Goal: Task Accomplishment & Management: Complete application form

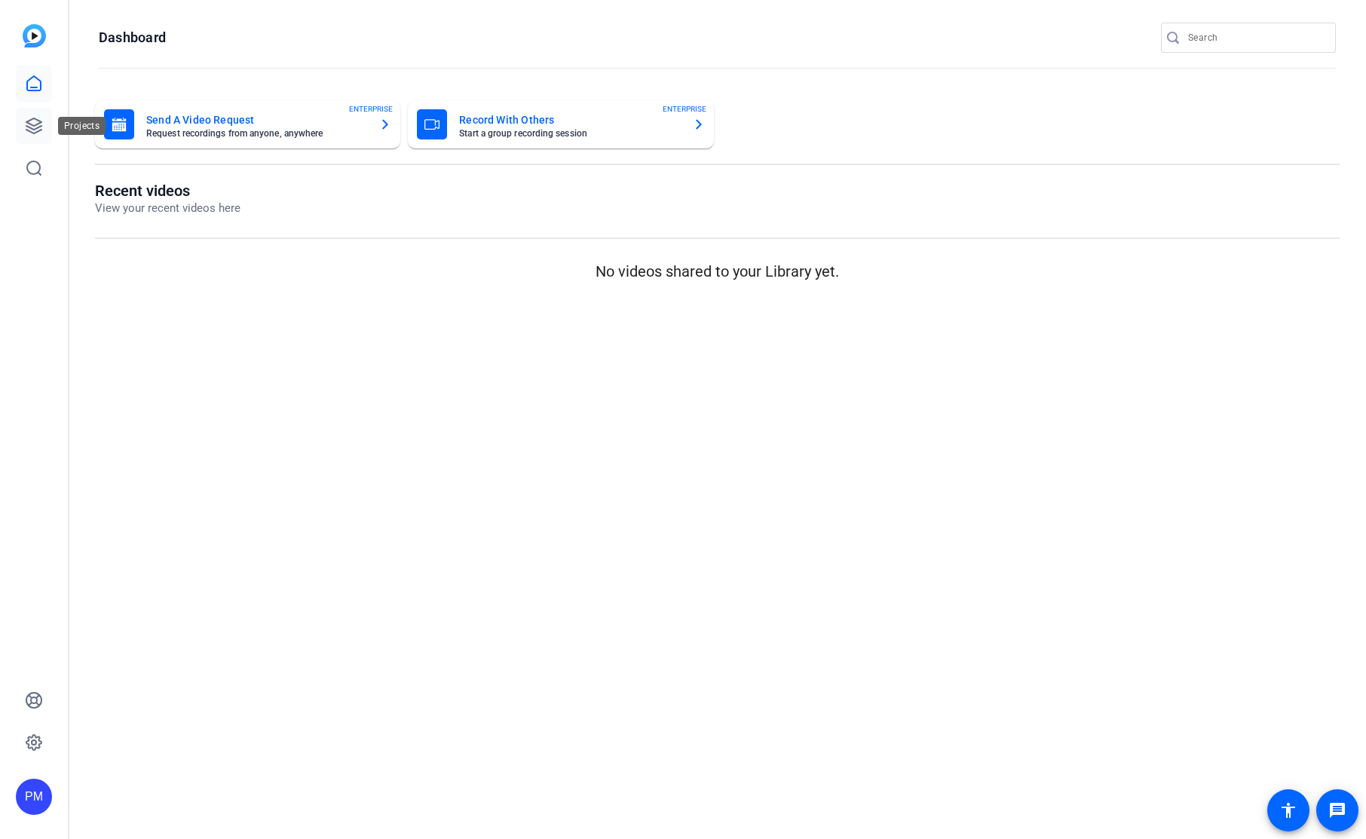
click at [32, 121] on icon at bounding box center [34, 126] width 18 height 18
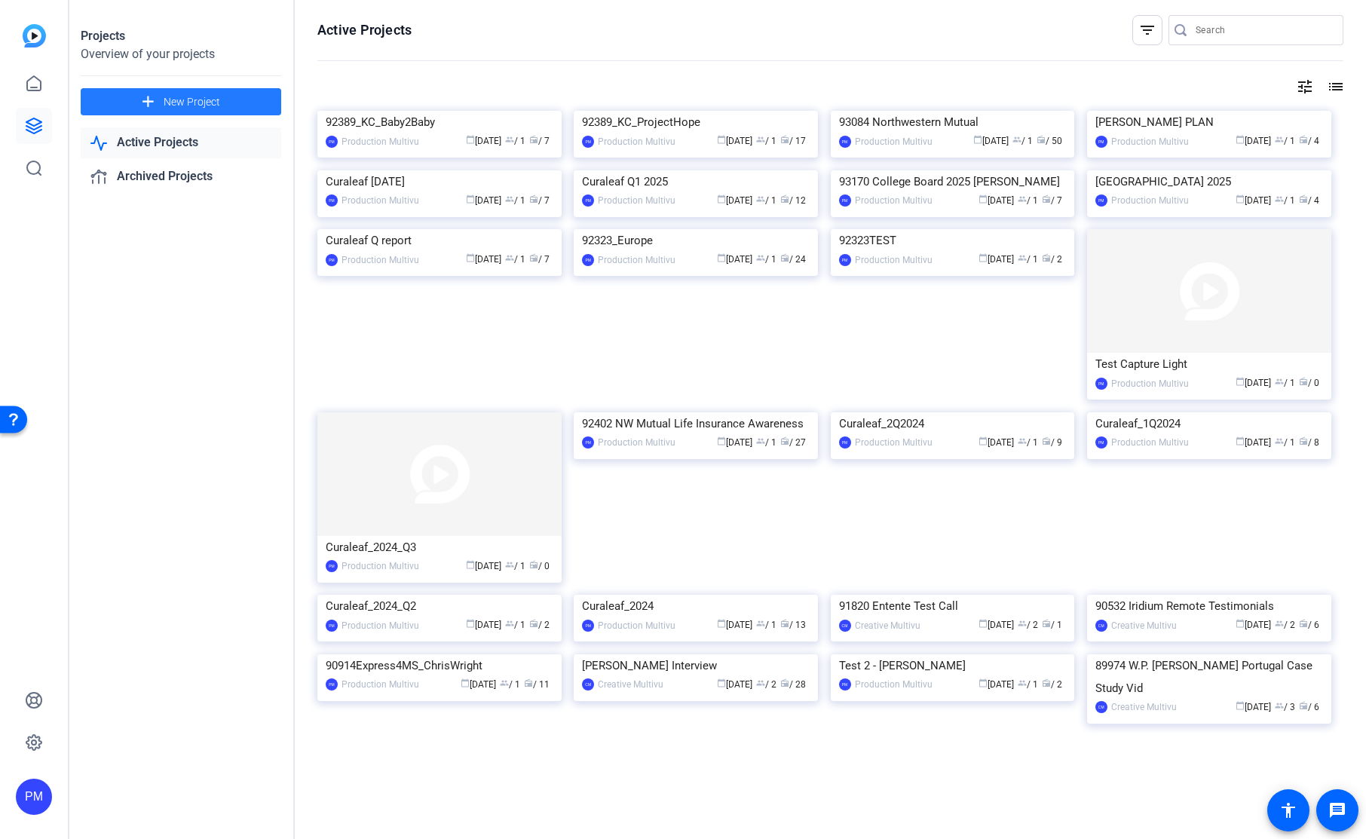
click at [186, 100] on span "New Project" at bounding box center [192, 102] width 57 height 16
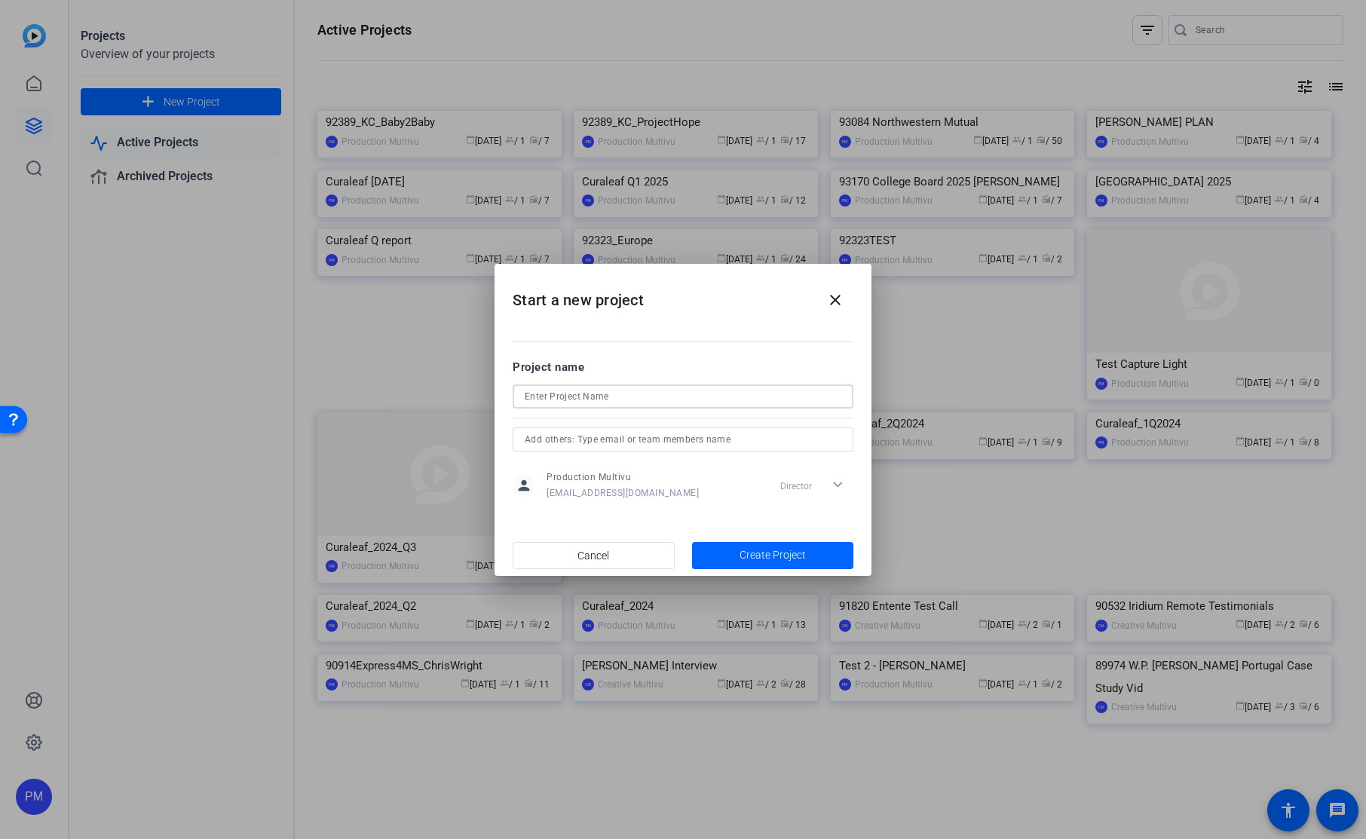
click at [630, 394] on input at bounding box center [683, 397] width 317 height 18
type input "92389_KC_Unicef"
click at [789, 553] on span "Create Project" at bounding box center [773, 555] width 66 height 16
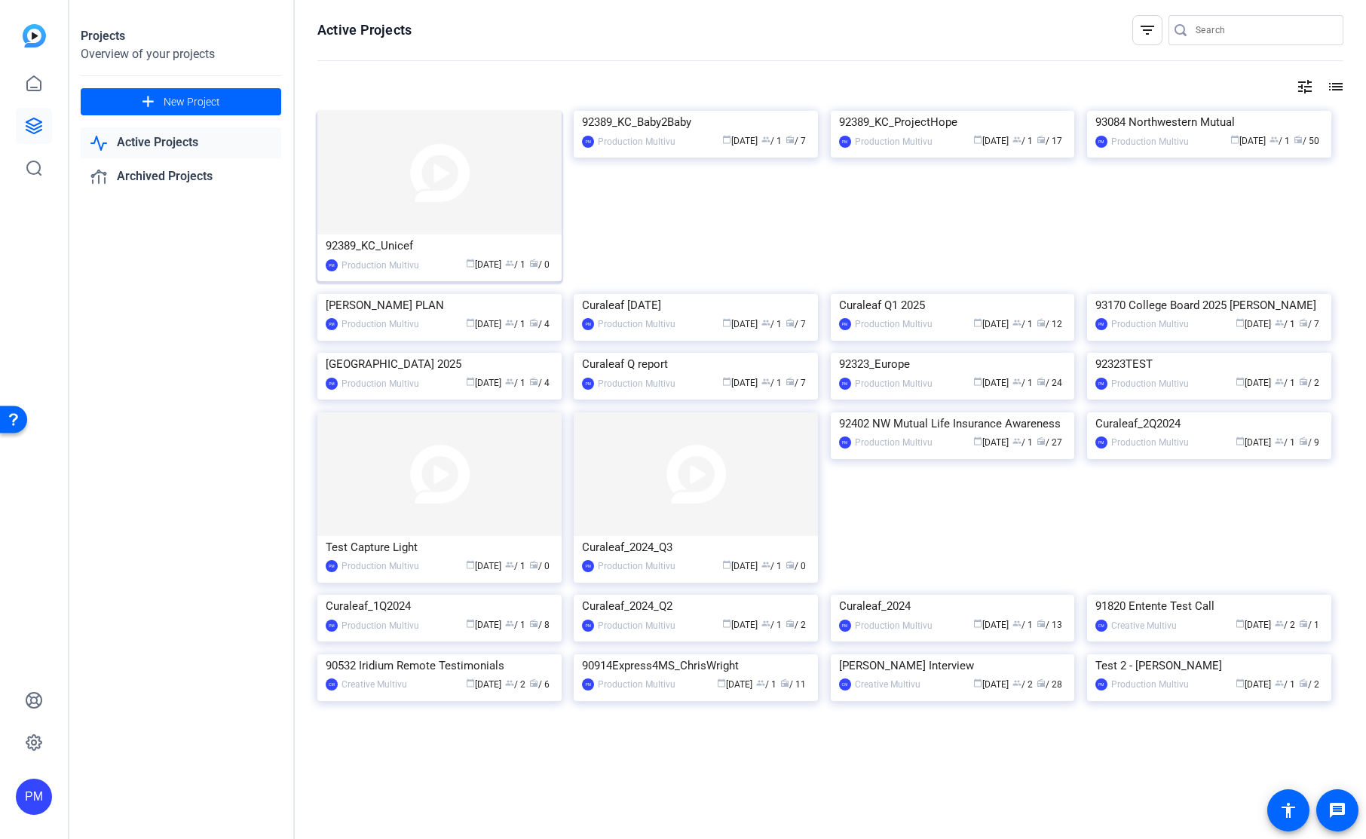
click at [390, 176] on img at bounding box center [439, 173] width 244 height 124
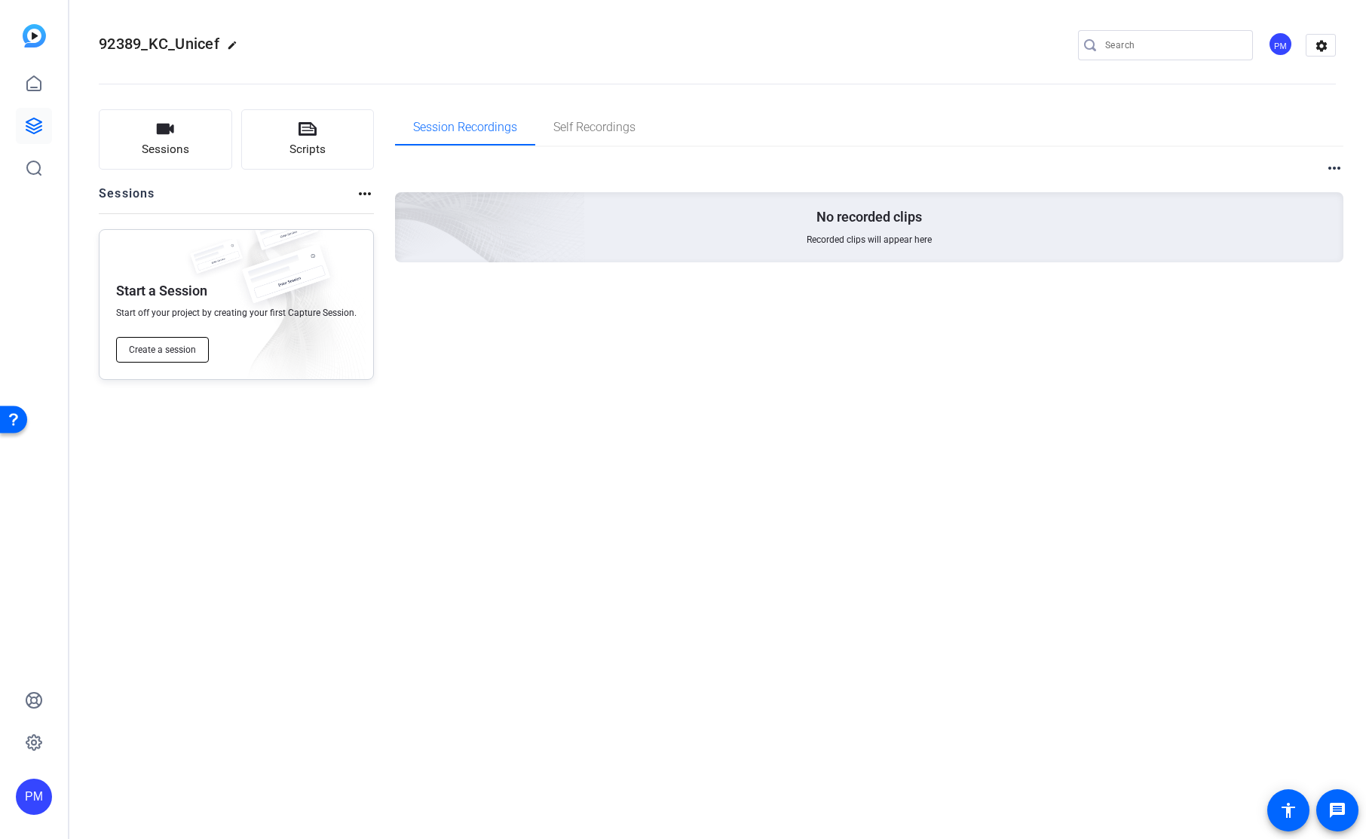
click at [158, 357] on button "Create a session" at bounding box center [162, 350] width 93 height 26
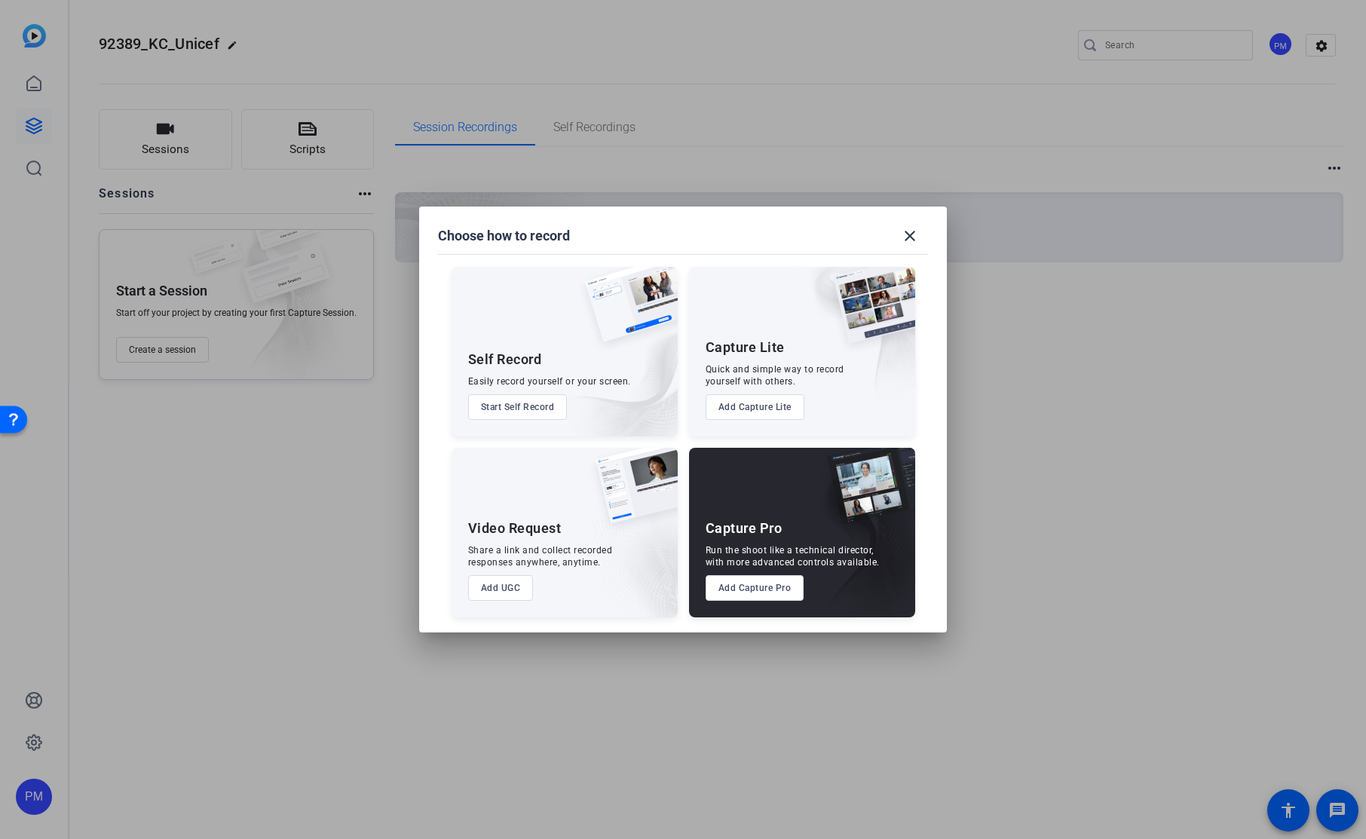
click at [780, 497] on div "Capture Pro Run the shoot like a technical director, with more advanced control…" at bounding box center [802, 533] width 226 height 170
click at [789, 494] on div "Capture Pro Run the shoot like a technical director, with more advanced control…" at bounding box center [802, 533] width 226 height 170
click at [757, 591] on button "Add Capture Pro" at bounding box center [755, 588] width 99 height 26
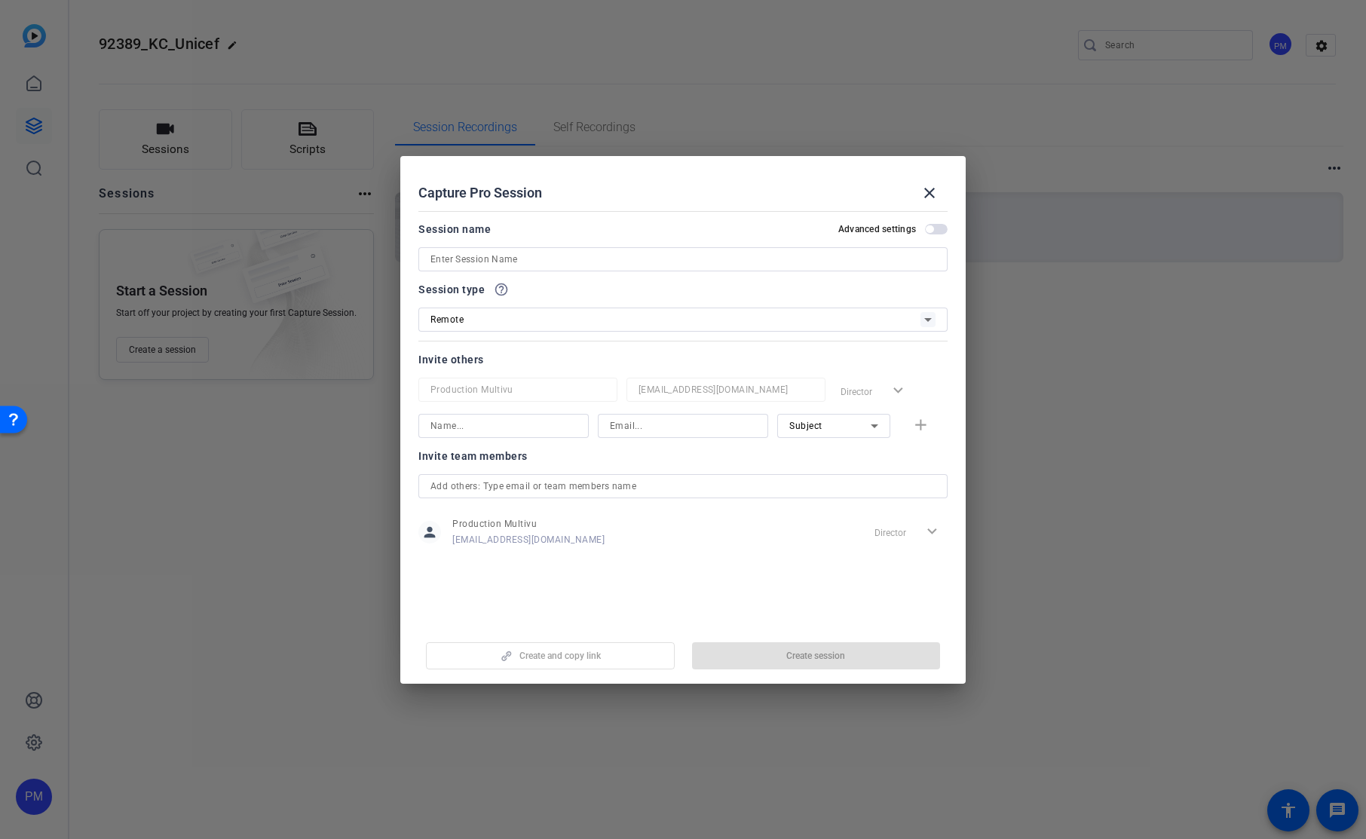
click at [476, 259] on input at bounding box center [683, 259] width 505 height 18
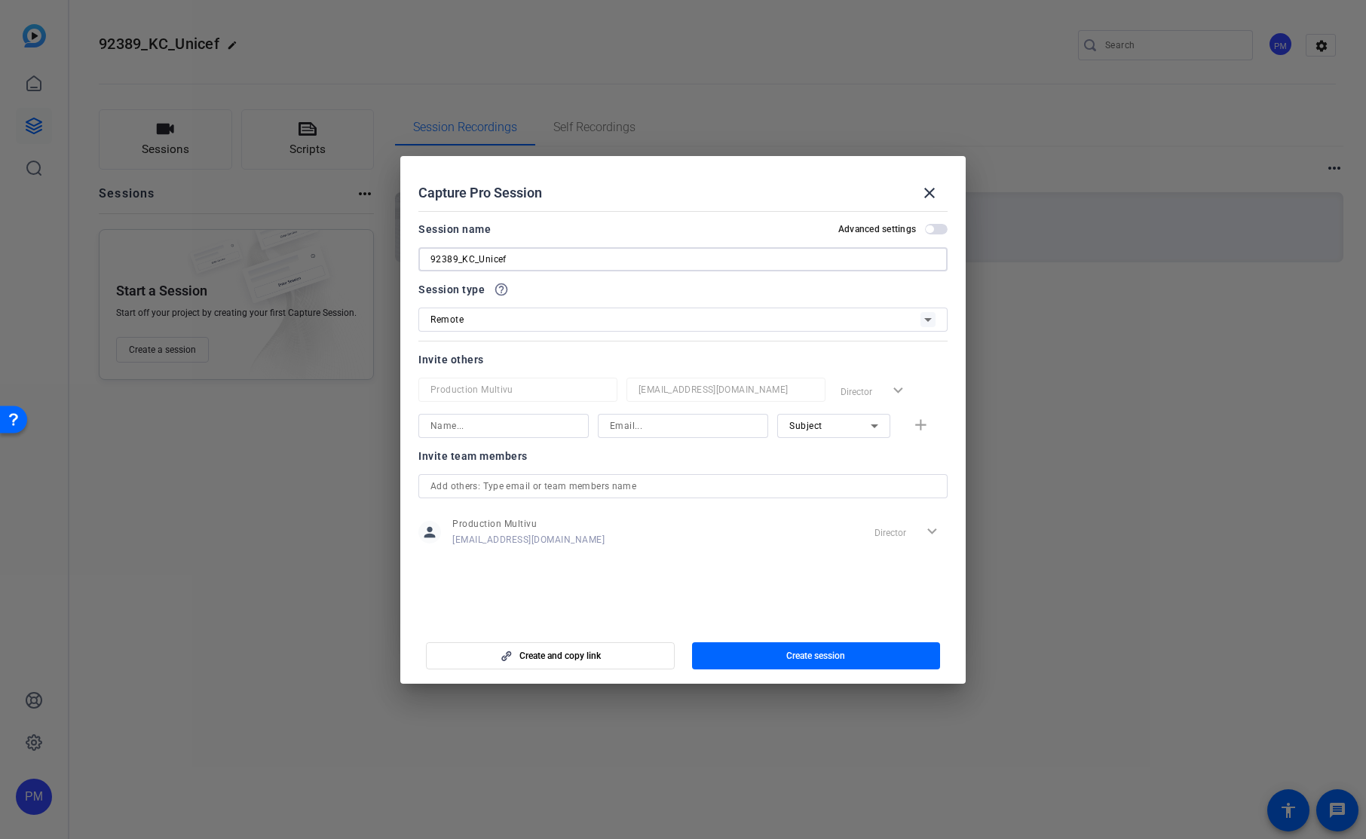
type input "92389_KC_Unicef"
click at [523, 430] on input at bounding box center [504, 426] width 146 height 18
click at [532, 426] on input at bounding box center [504, 426] width 146 height 18
click at [605, 423] on div at bounding box center [683, 426] width 170 height 24
paste input "[EMAIL_ADDRESS][DOMAIN_NAME]"
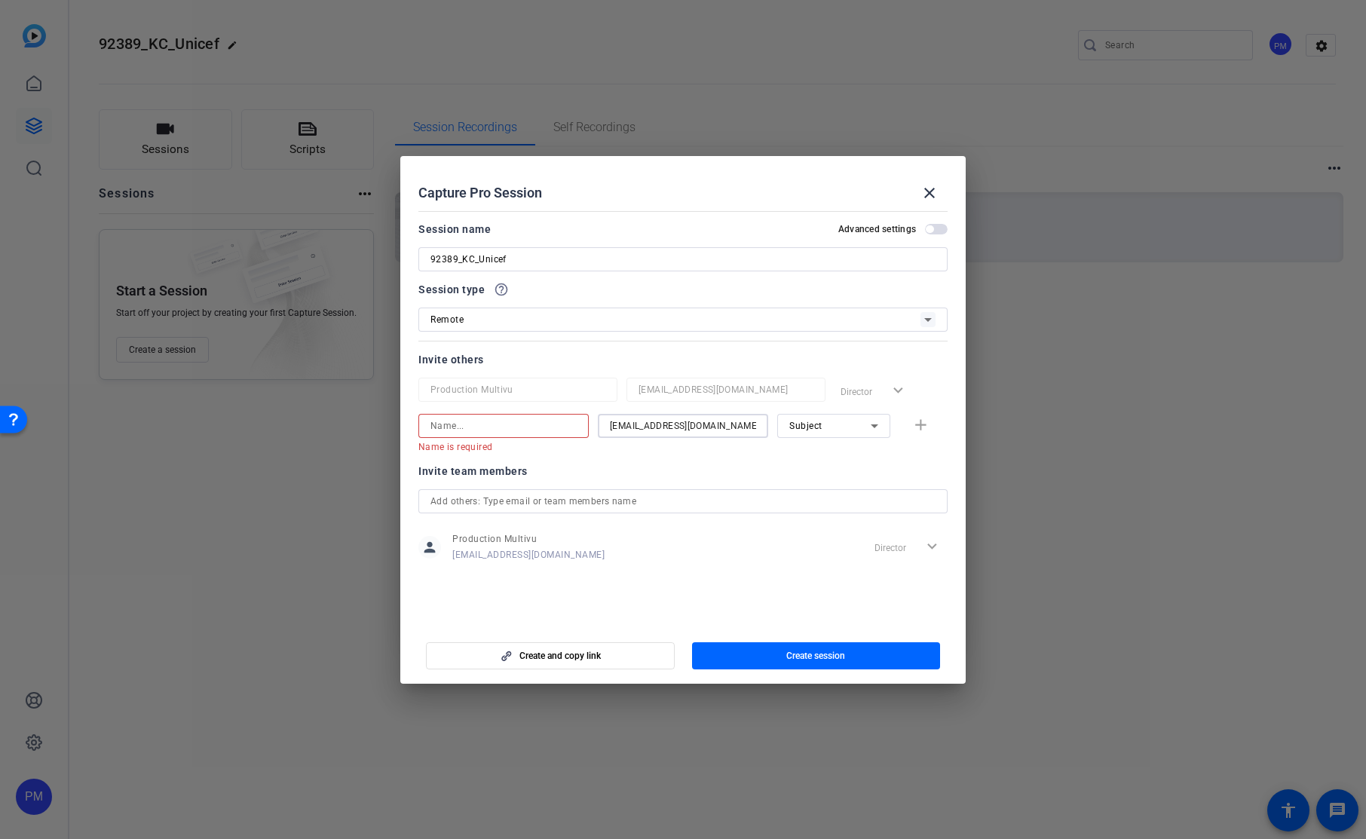
type input "[EMAIL_ADDRESS][DOMAIN_NAME]"
click at [514, 429] on input at bounding box center [504, 426] width 146 height 18
type input "[PERSON_NAME]"
click at [920, 423] on mat-icon "add" at bounding box center [921, 425] width 19 height 19
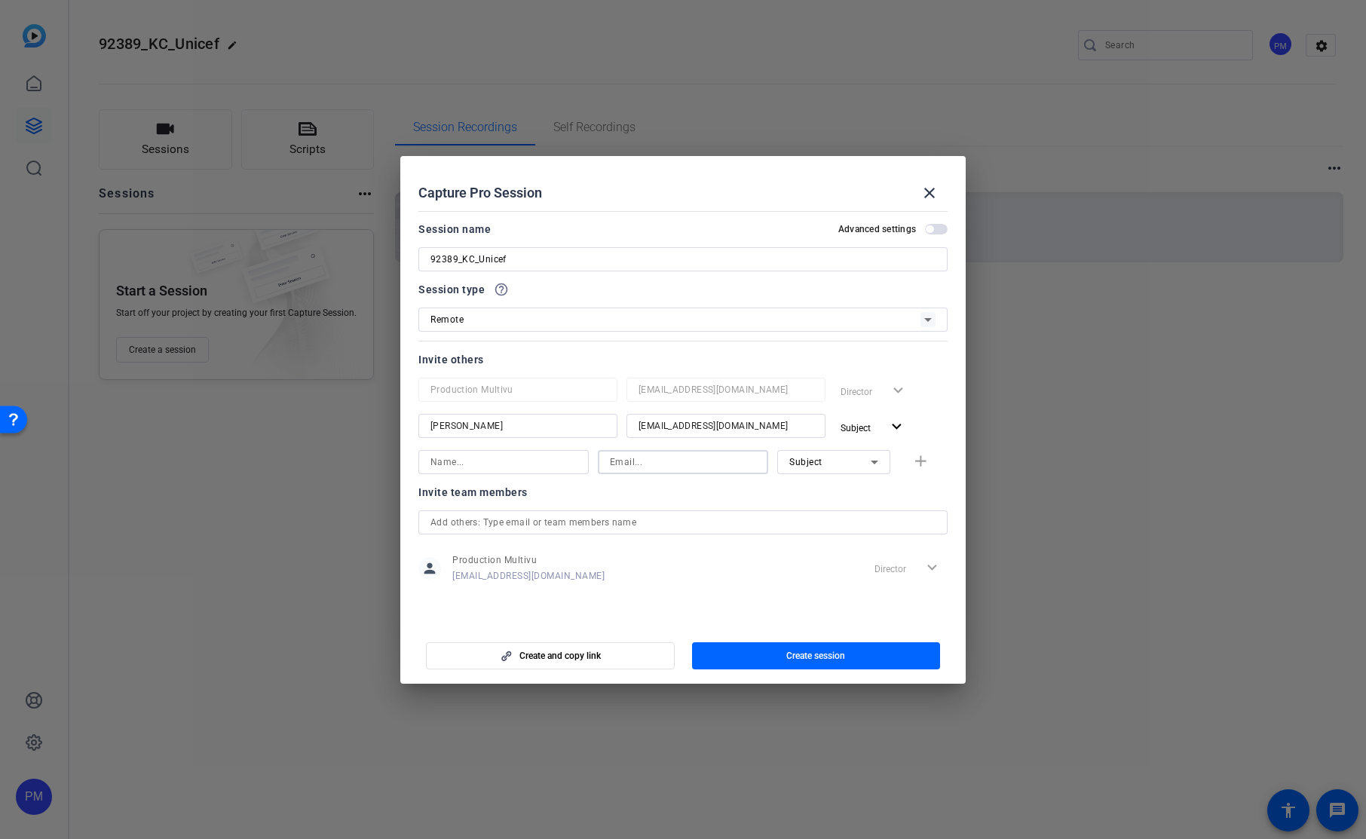
click at [662, 463] on input at bounding box center [683, 462] width 146 height 18
paste input "kross@unicefusa.org),"
type input "kross@unicefusa.org),"
click at [489, 458] on input at bounding box center [504, 462] width 146 height 18
type input "[PERSON_NAME]"
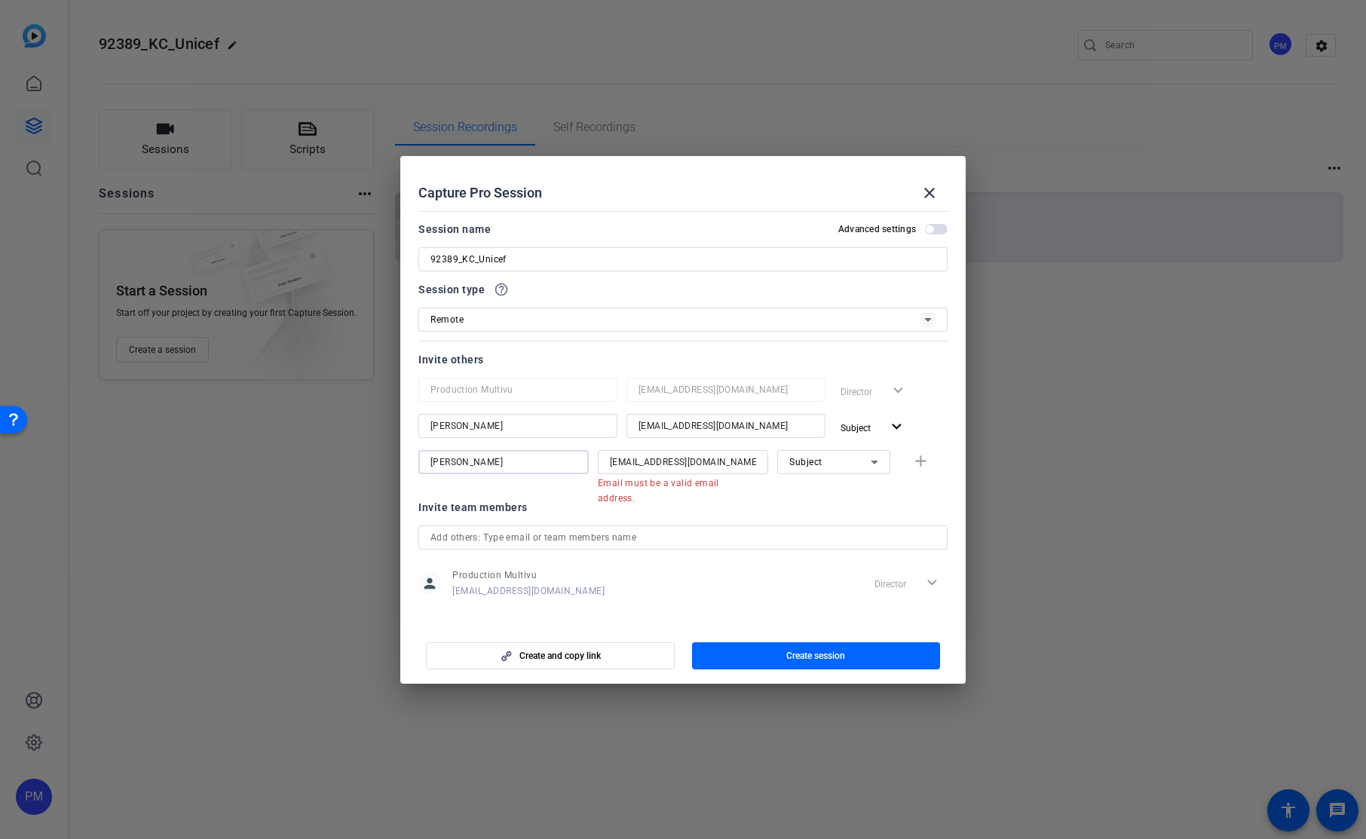
click at [869, 463] on icon at bounding box center [875, 462] width 18 height 18
click at [810, 519] on span "Watcher" at bounding box center [796, 516] width 36 height 18
click at [910, 460] on div "Kyle kross@unicefusa.org), Email must be a valid email address. Watcher add" at bounding box center [683, 469] width 529 height 39
click at [704, 468] on input "kross@unicefusa.org)," at bounding box center [683, 462] width 146 height 18
type input "[EMAIL_ADDRESS][DOMAIN_NAME]"
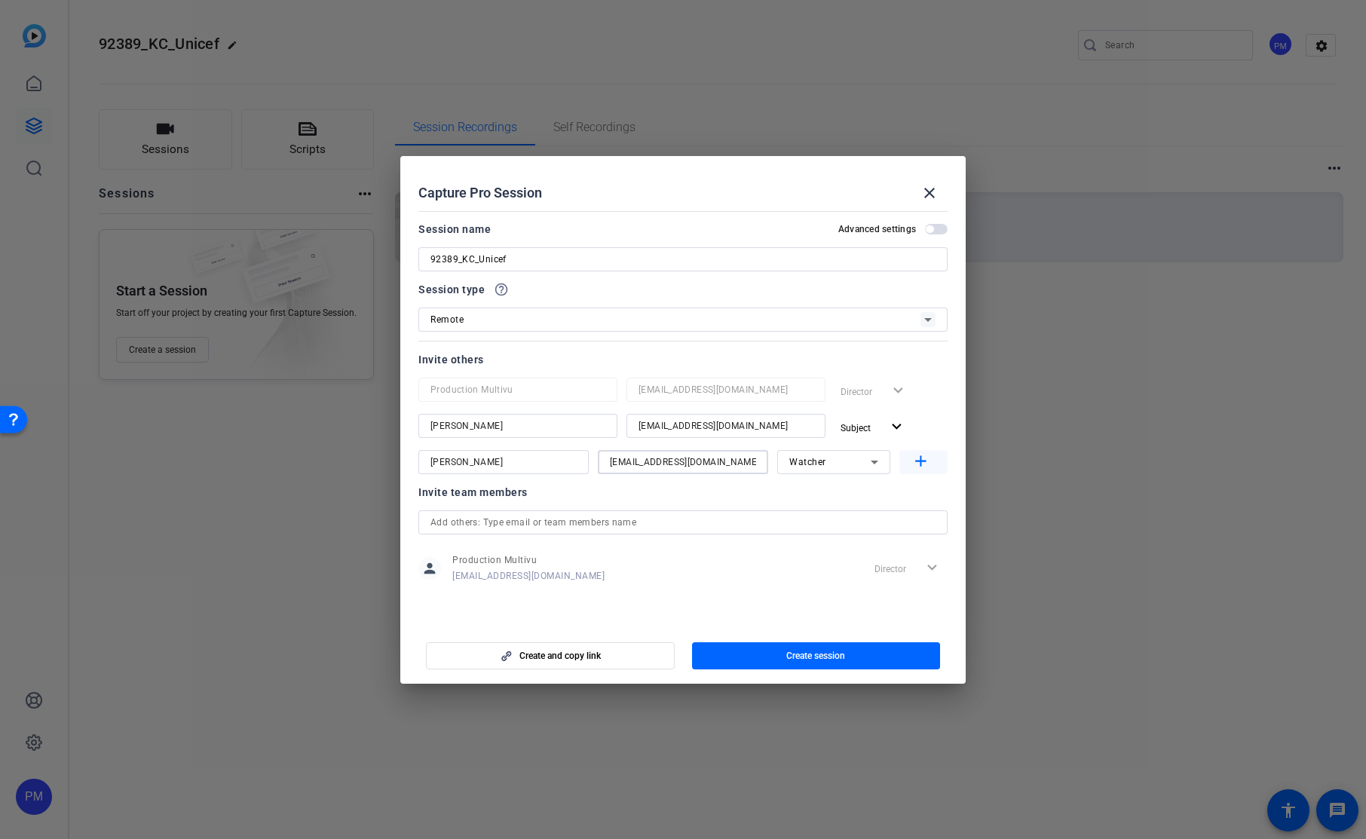
click at [924, 459] on mat-icon "add" at bounding box center [921, 461] width 19 height 19
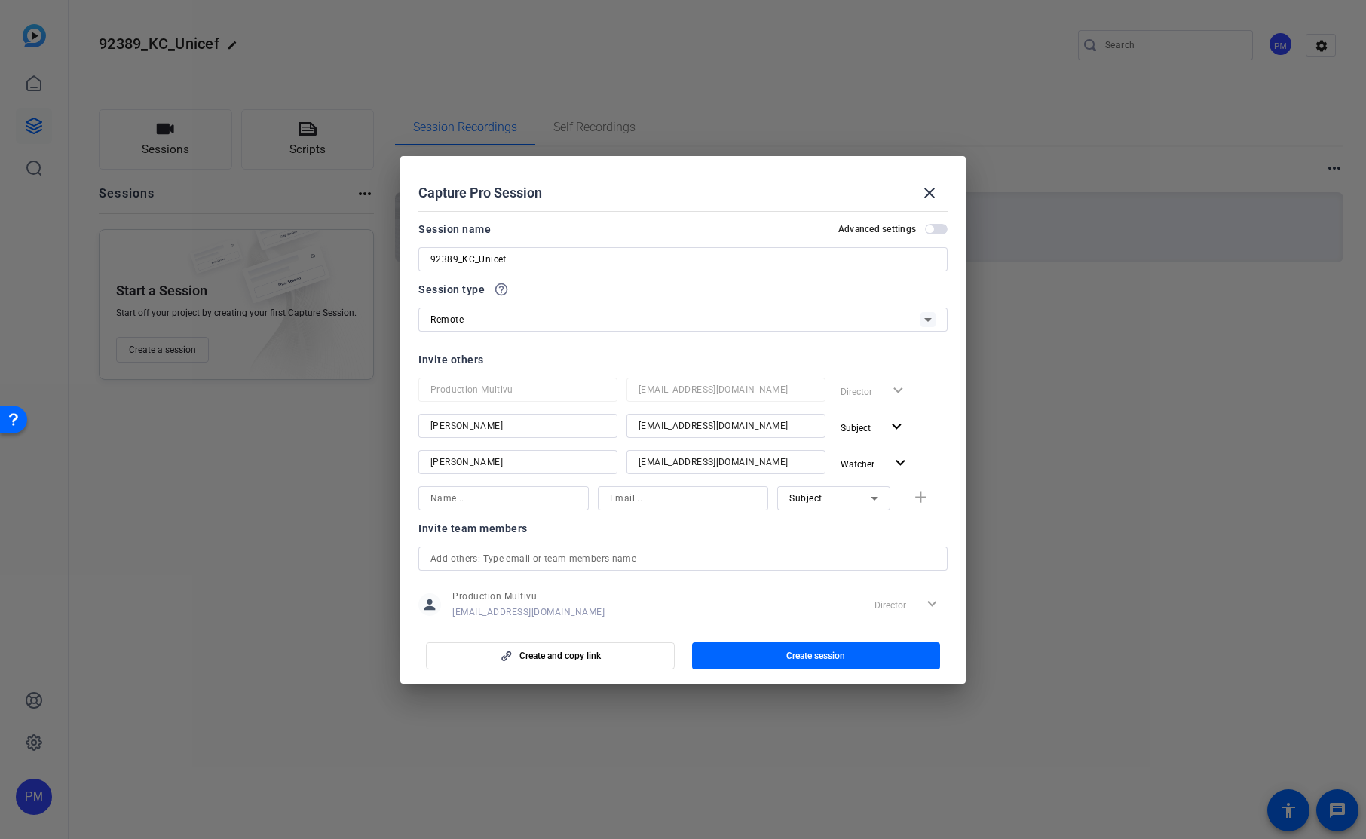
click at [604, 492] on div at bounding box center [683, 498] width 170 height 24
paste input "[EMAIL_ADDRESS][DOMAIN_NAME]"
type input "[EMAIL_ADDRESS][DOMAIN_NAME]"
click at [510, 498] on input at bounding box center [504, 498] width 146 height 18
type input "[PERSON_NAME]"
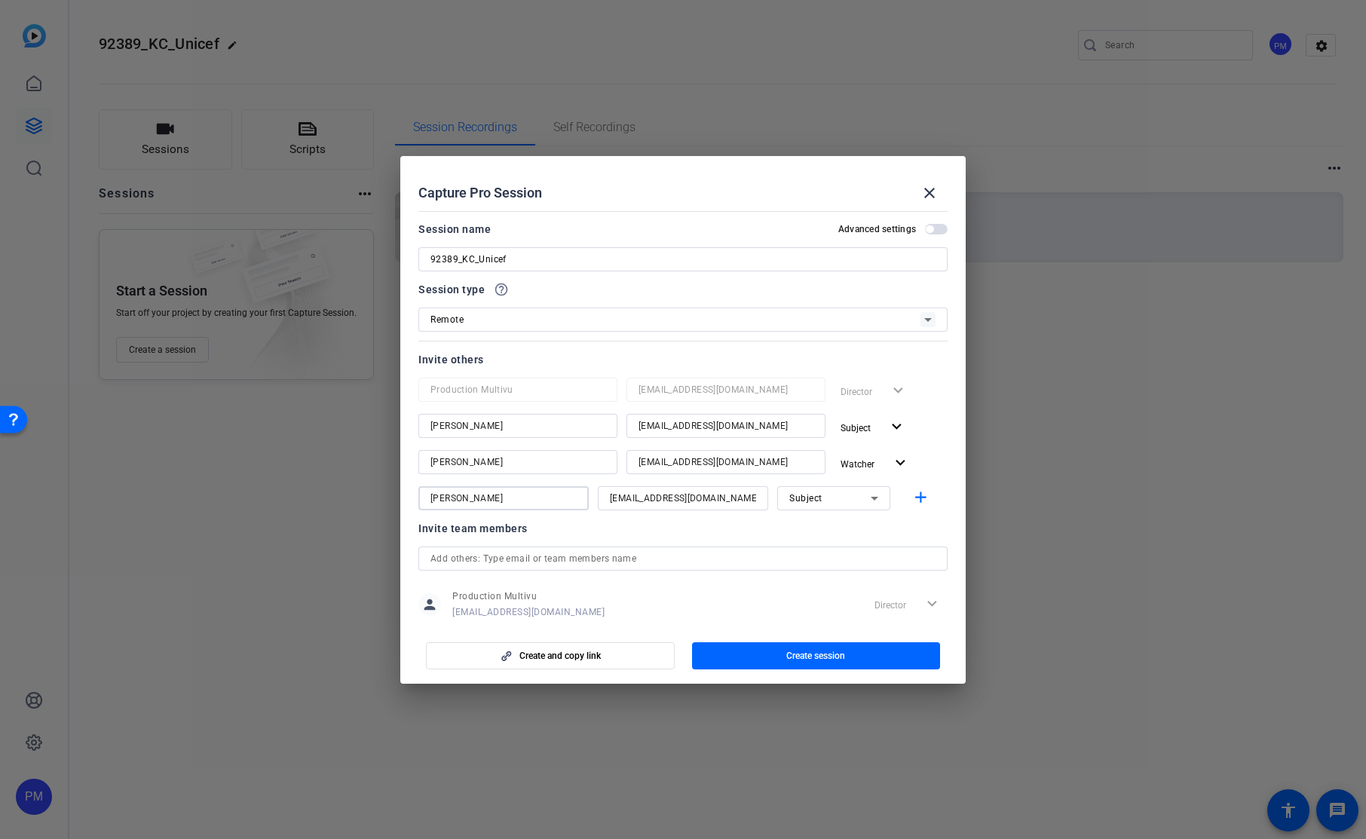
click at [866, 496] on icon at bounding box center [875, 498] width 18 height 18
click at [815, 553] on mat-option "Watcher" at bounding box center [822, 553] width 113 height 24
click at [912, 498] on mat-icon "add" at bounding box center [921, 498] width 19 height 19
click at [639, 534] on input at bounding box center [683, 535] width 146 height 18
paste input "[EMAIL_ADDRESS][DOMAIN_NAME]"
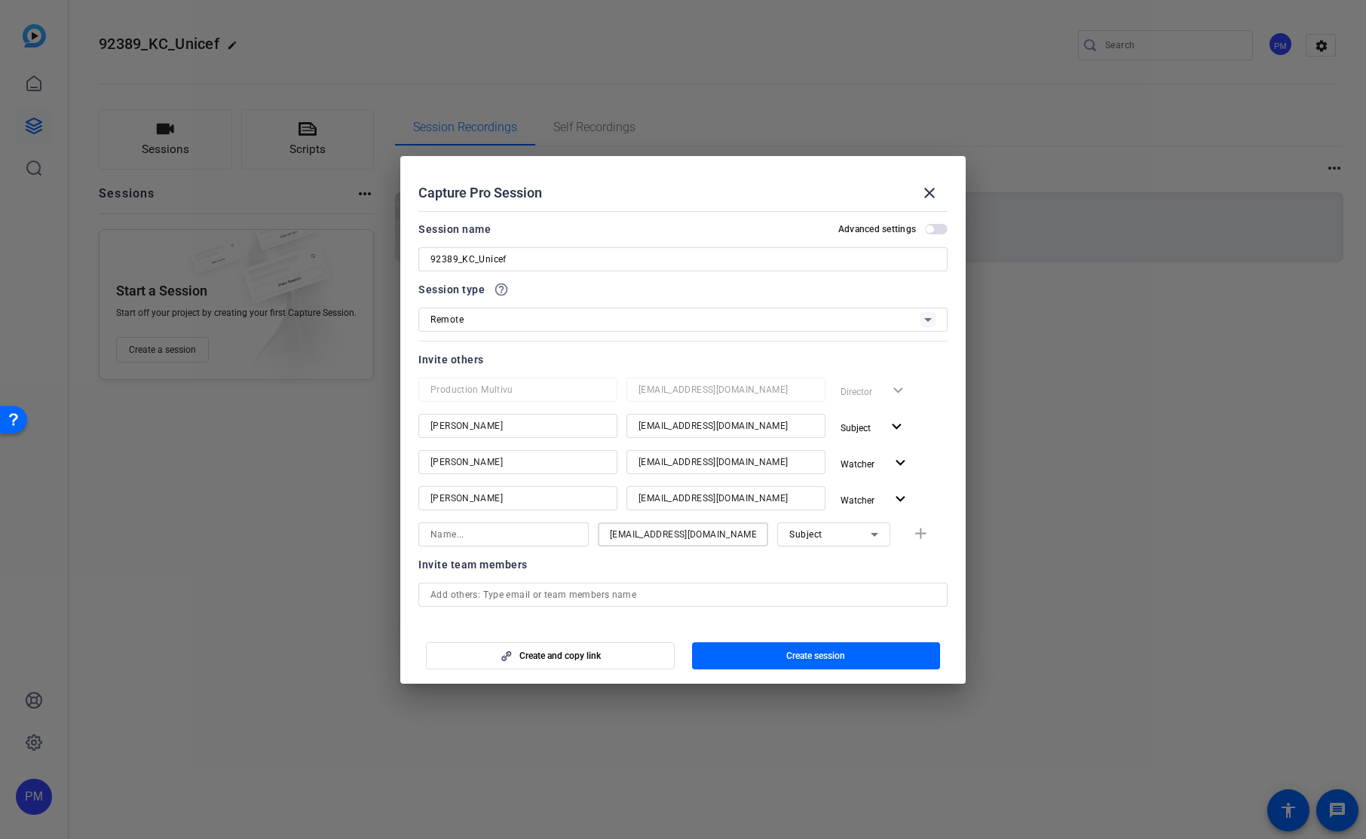
type input "[EMAIL_ADDRESS][DOMAIN_NAME]"
click at [501, 534] on input at bounding box center [504, 535] width 146 height 18
type input "[PERSON_NAME]"
click at [866, 532] on icon at bounding box center [875, 535] width 18 height 18
click at [808, 588] on span "Watcher" at bounding box center [796, 589] width 36 height 18
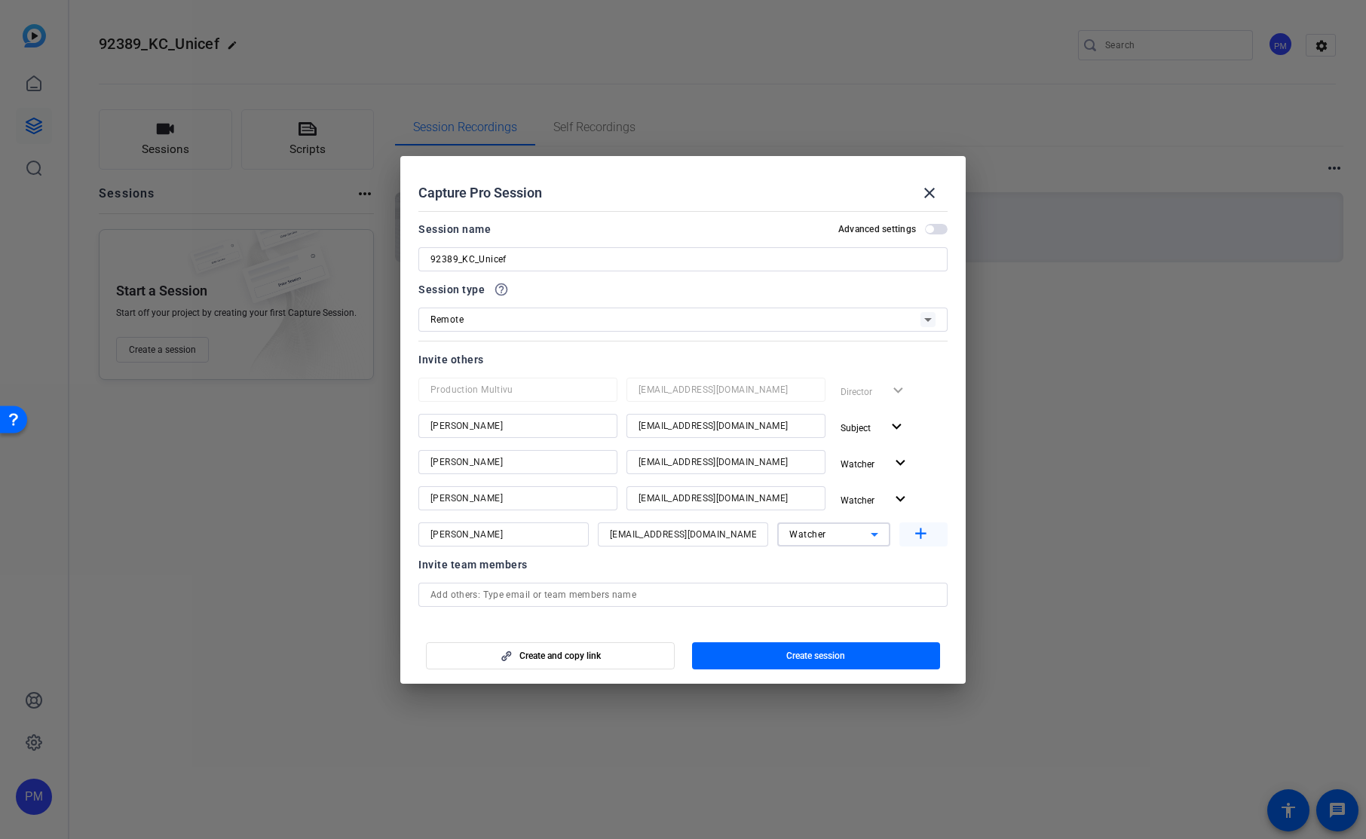
click at [912, 531] on mat-icon "add" at bounding box center [921, 534] width 19 height 19
click at [625, 569] on input at bounding box center [683, 571] width 146 height 18
paste input "[EMAIL_ADDRESS][DOMAIN_NAME]"
type input "[EMAIL_ADDRESS][DOMAIN_NAME]"
click at [520, 571] on input at bounding box center [504, 571] width 146 height 18
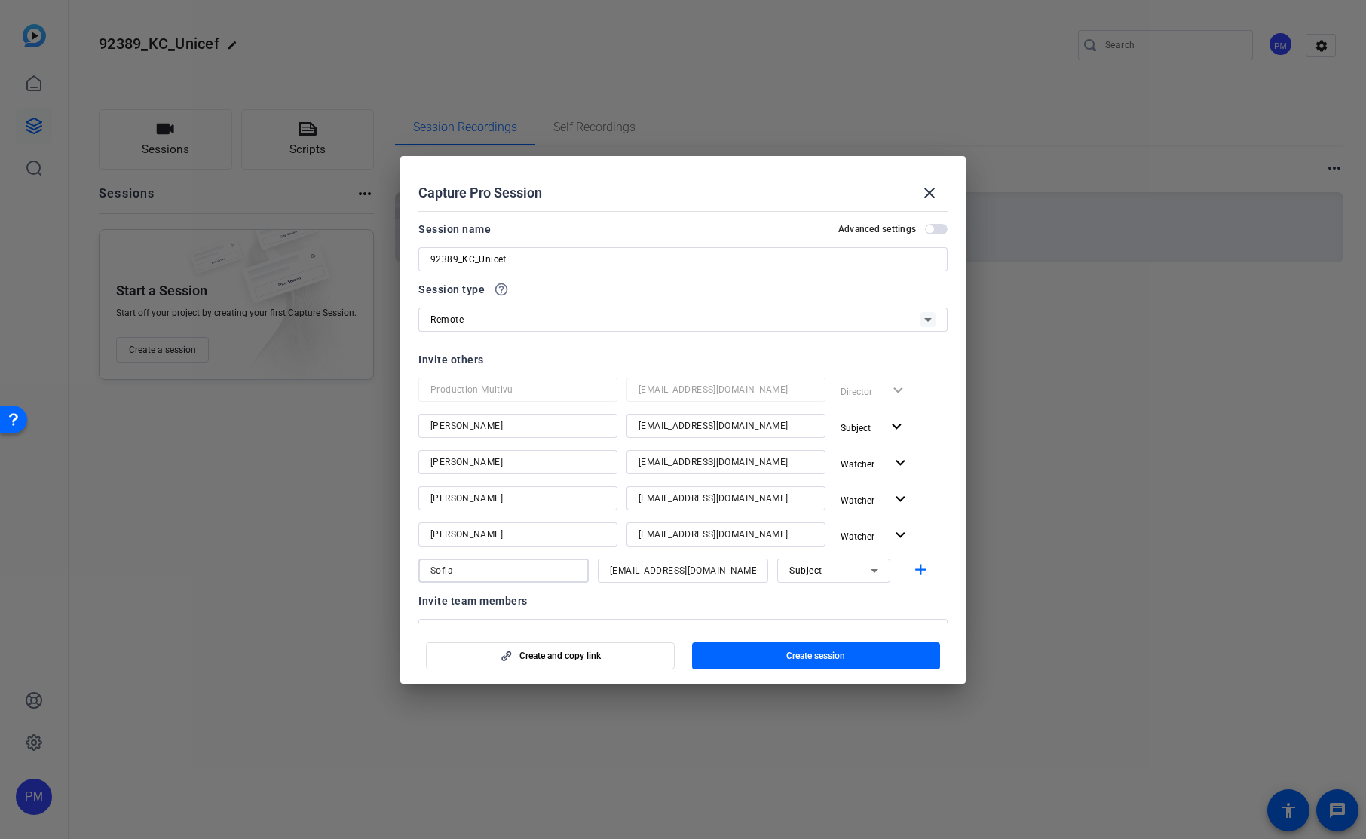
type input "Sofia"
click at [866, 566] on icon at bounding box center [875, 571] width 18 height 18
click at [803, 621] on span "Watcher" at bounding box center [796, 625] width 36 height 18
click at [912, 563] on mat-icon "add" at bounding box center [921, 570] width 19 height 19
click at [493, 606] on input at bounding box center [504, 607] width 146 height 18
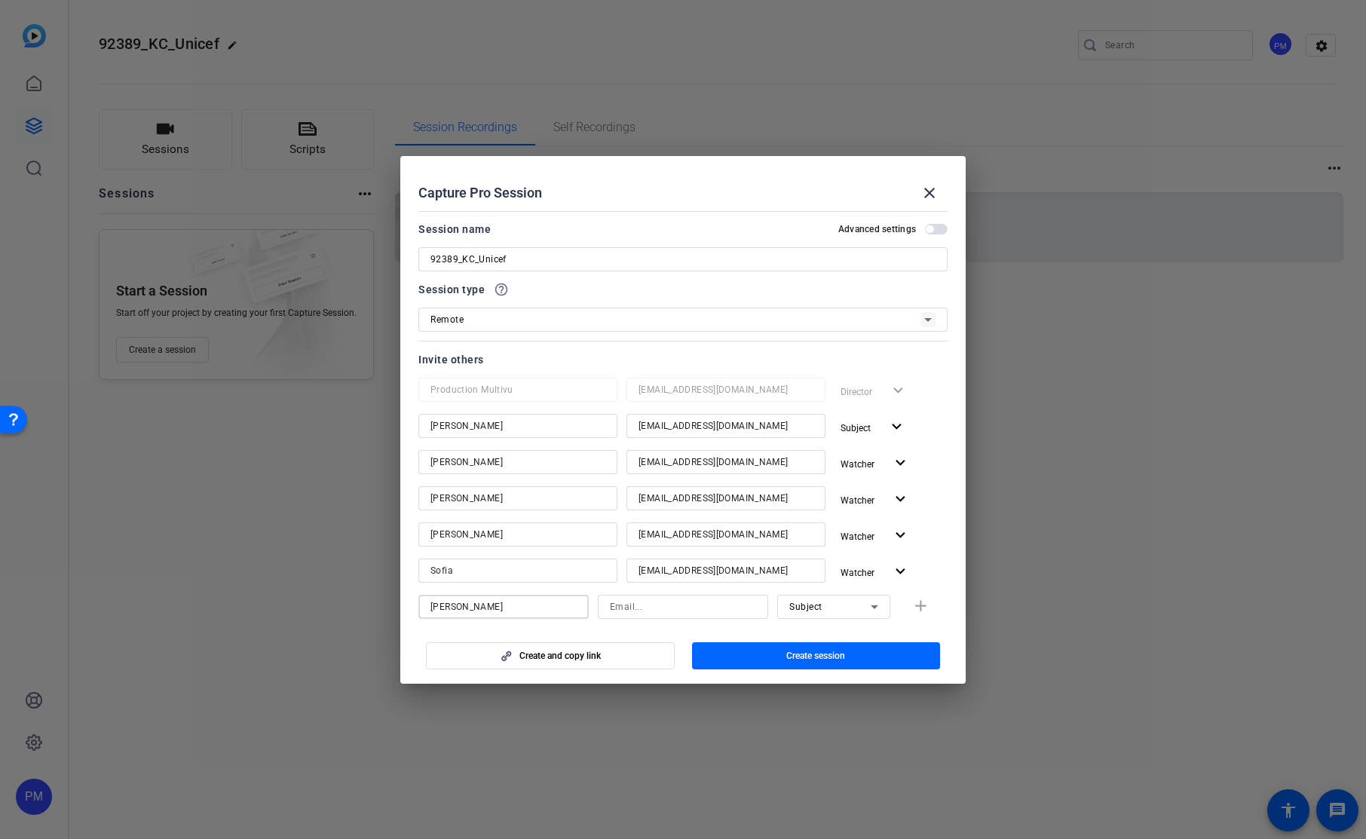
type input "[PERSON_NAME]"
click at [621, 610] on input at bounding box center [683, 607] width 146 height 18
paste input "[PERSON_NAME][EMAIL_ADDRESS][DOMAIN_NAME]"
type input "[PERSON_NAME][EMAIL_ADDRESS][DOMAIN_NAME]"
click at [866, 607] on icon at bounding box center [875, 607] width 18 height 18
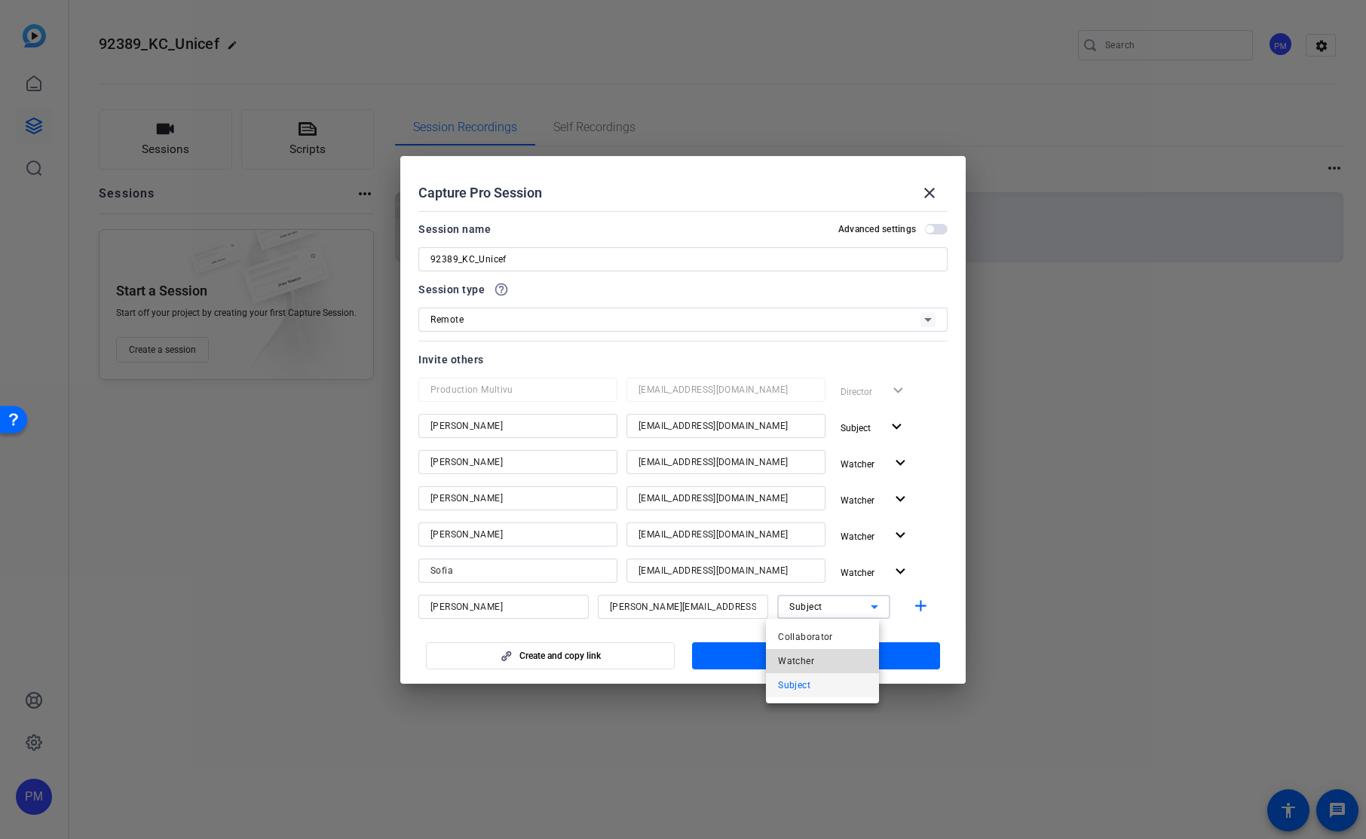
click at [820, 661] on mat-option "Watcher" at bounding box center [822, 661] width 113 height 24
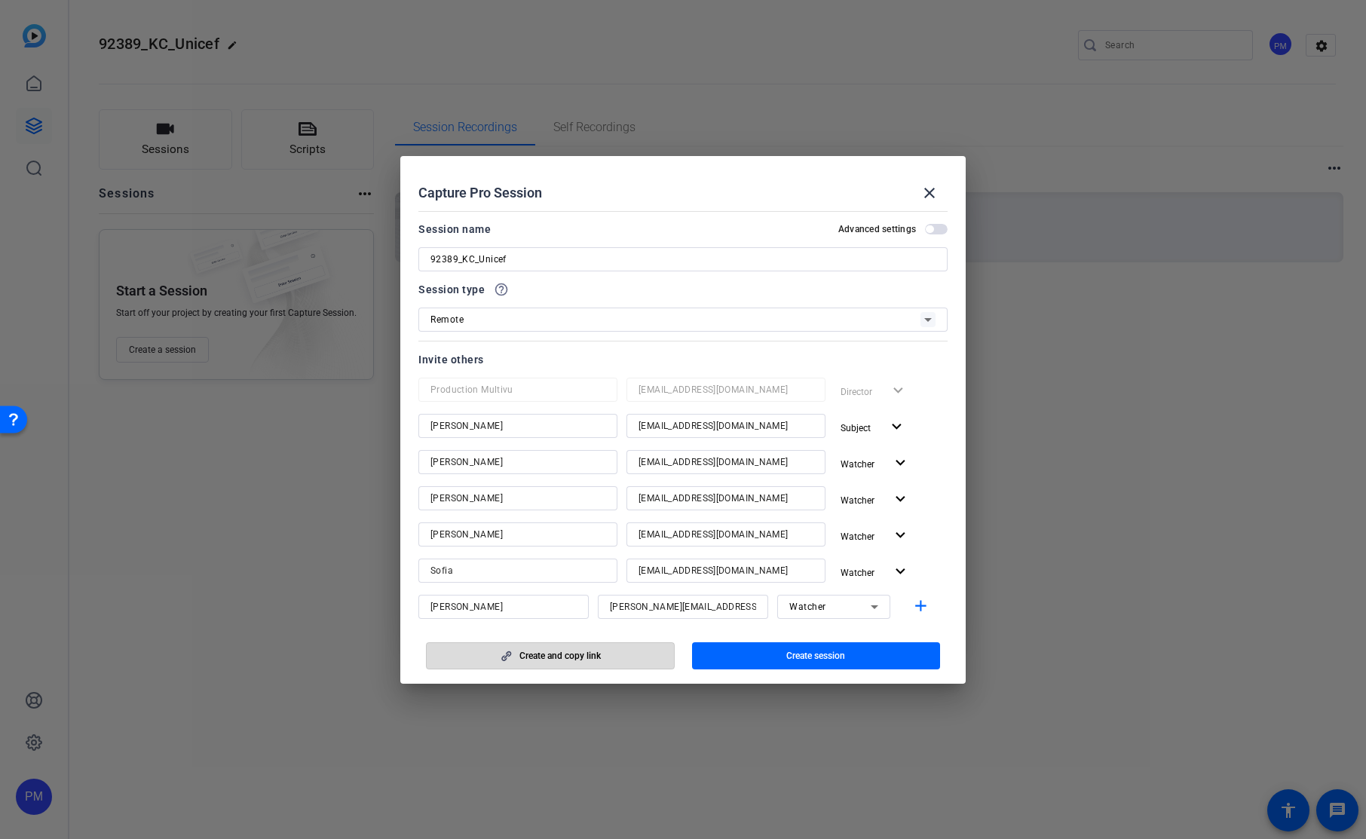
click at [566, 655] on span "Create and copy link" at bounding box center [560, 656] width 81 height 12
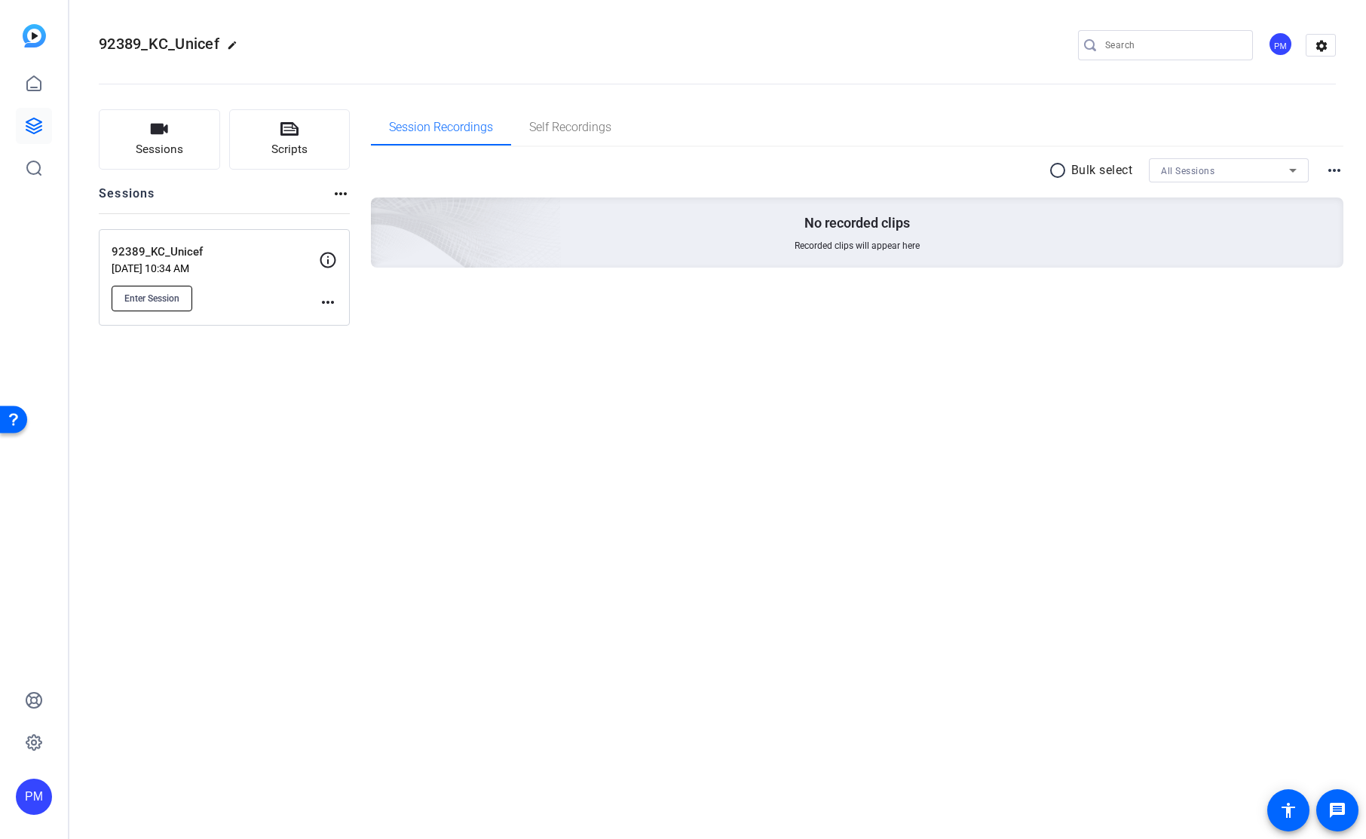
click at [163, 293] on span "Enter Session" at bounding box center [151, 299] width 55 height 12
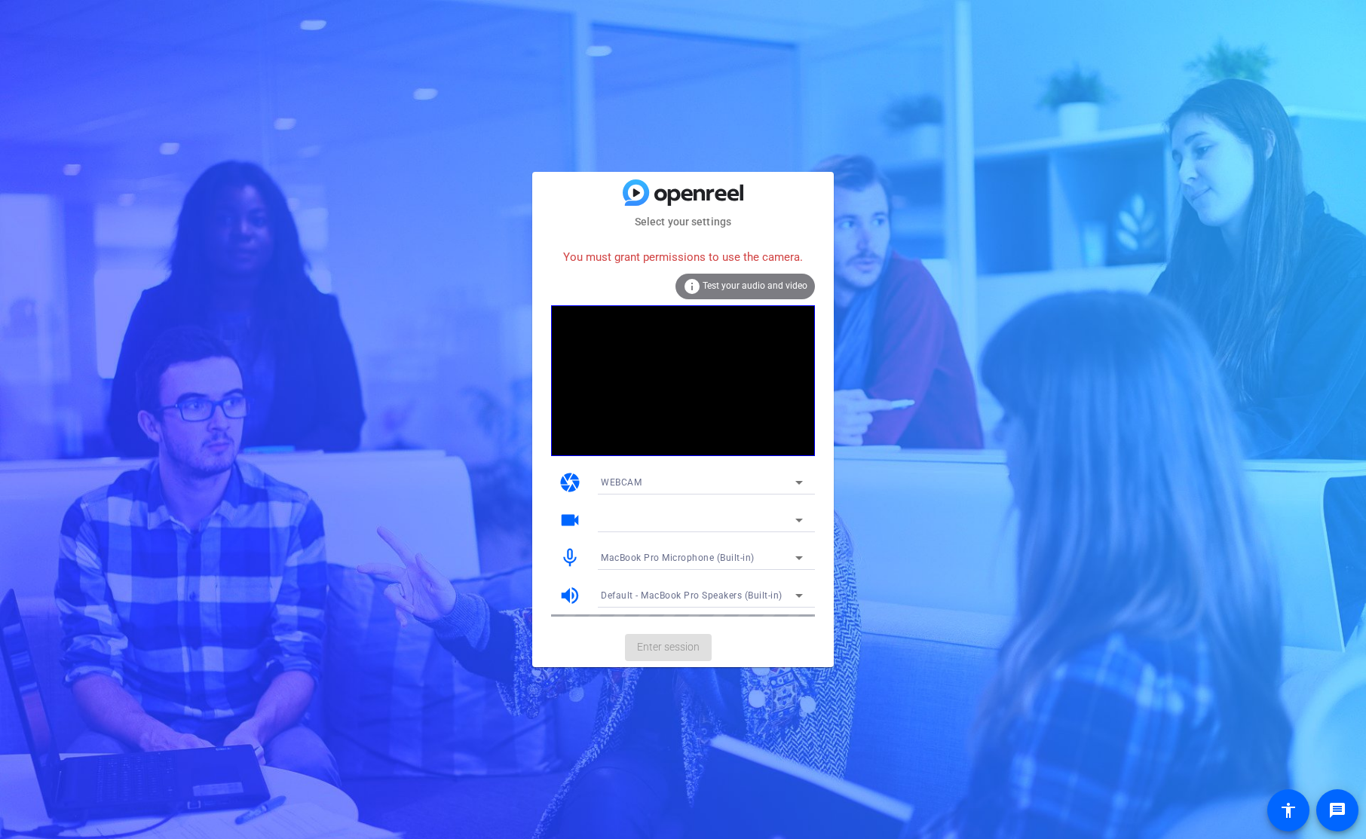
click at [650, 478] on div "WEBCAM" at bounding box center [698, 482] width 195 height 19
click at [643, 535] on mat-option "DESKTOP" at bounding box center [702, 537] width 226 height 24
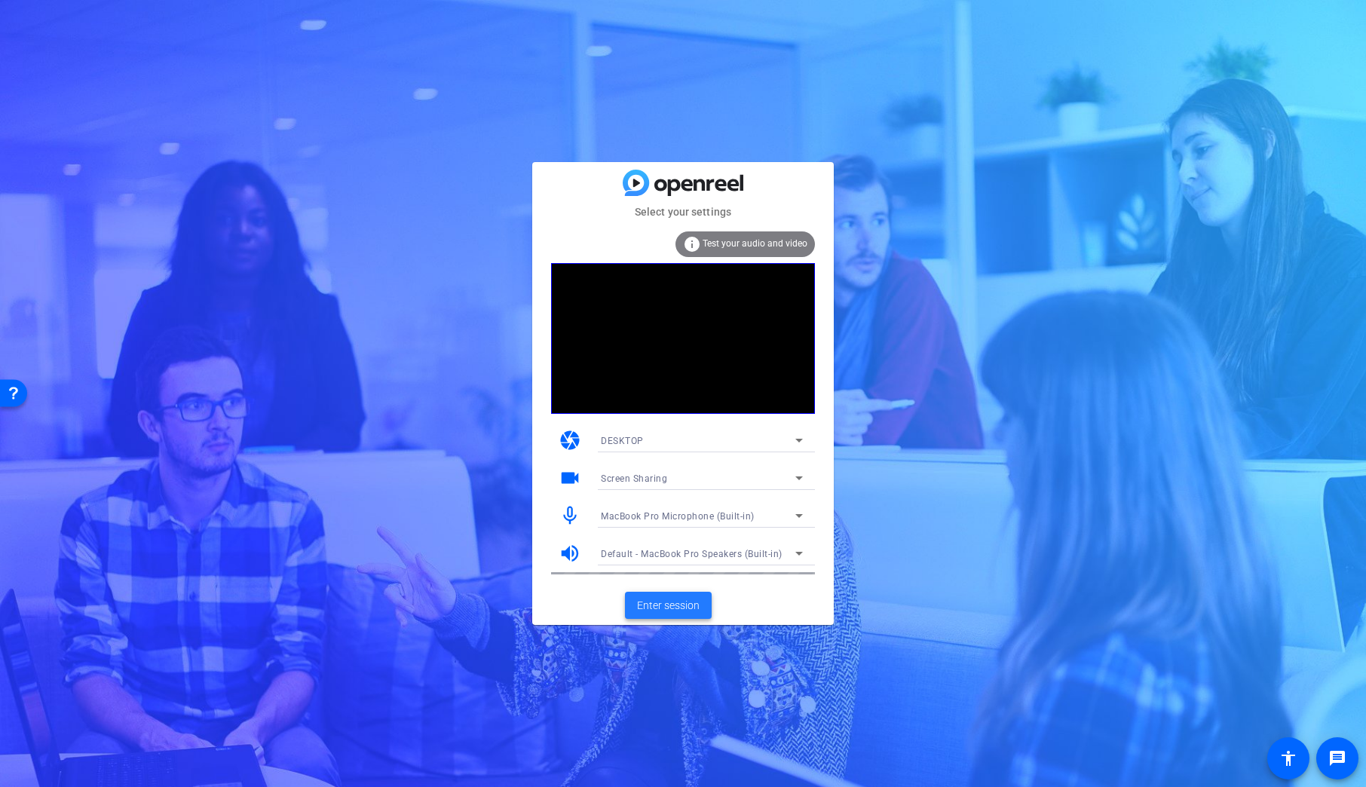
click at [673, 602] on span "Enter session" at bounding box center [668, 606] width 63 height 16
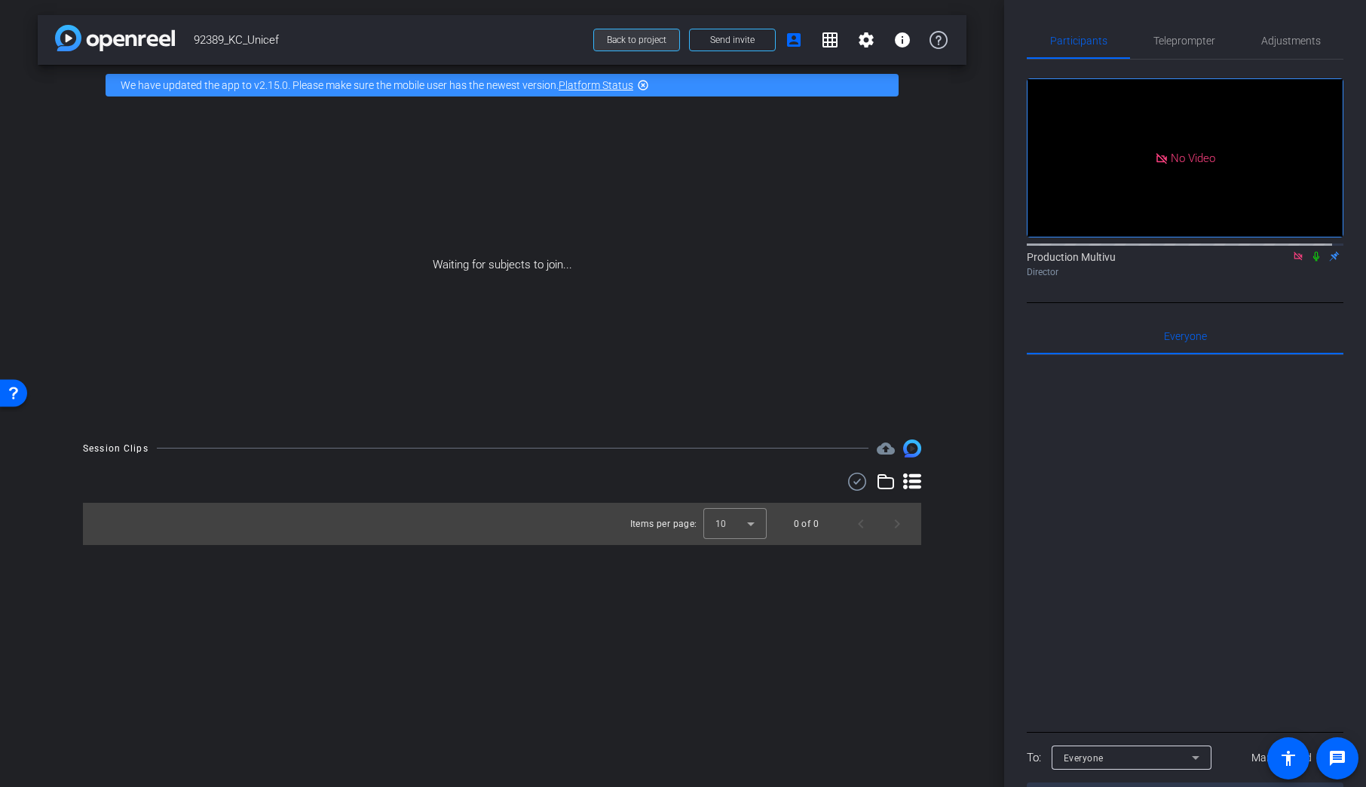
click at [635, 41] on span "Back to project" at bounding box center [637, 40] width 60 height 11
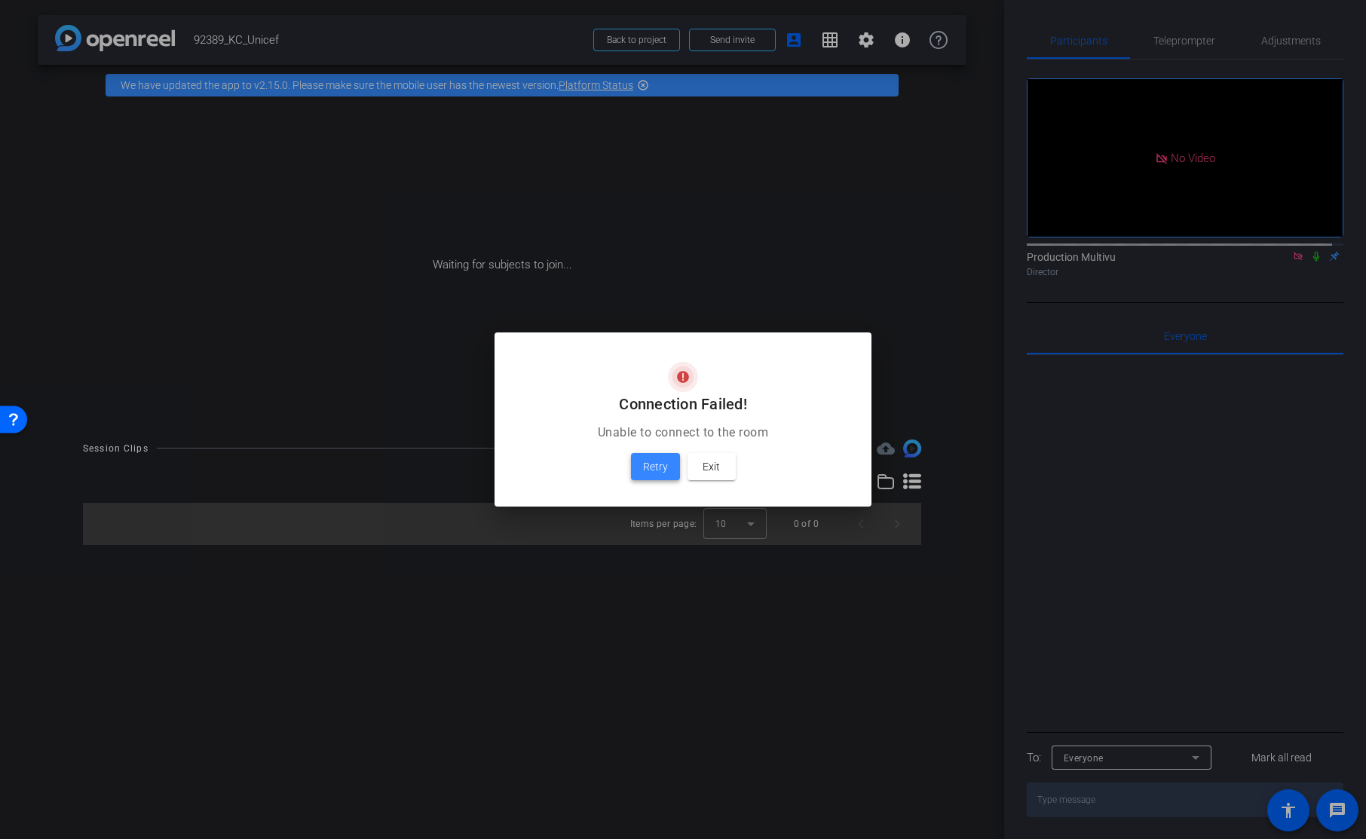
click at [664, 458] on span "Retry" at bounding box center [655, 467] width 25 height 18
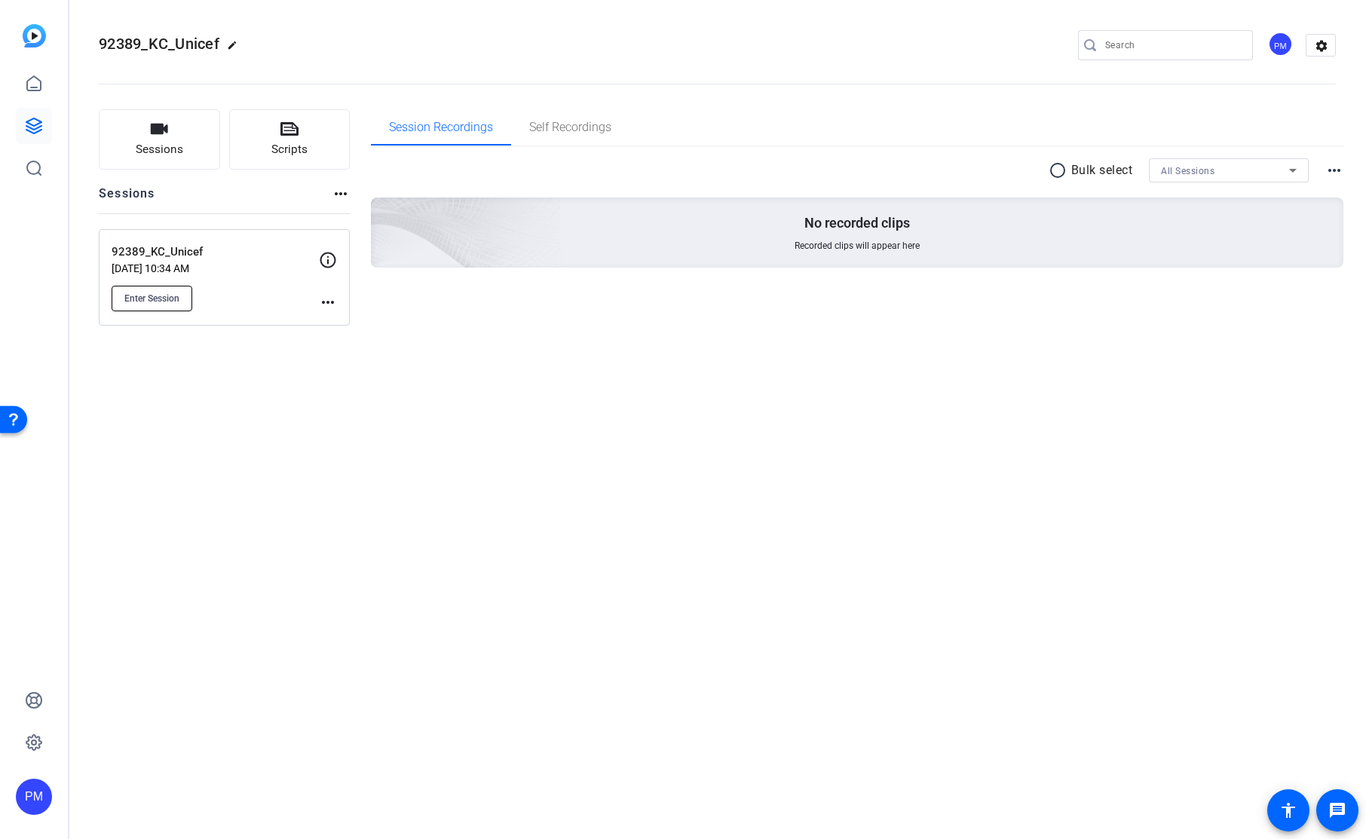
click at [152, 299] on span "Enter Session" at bounding box center [151, 299] width 55 height 12
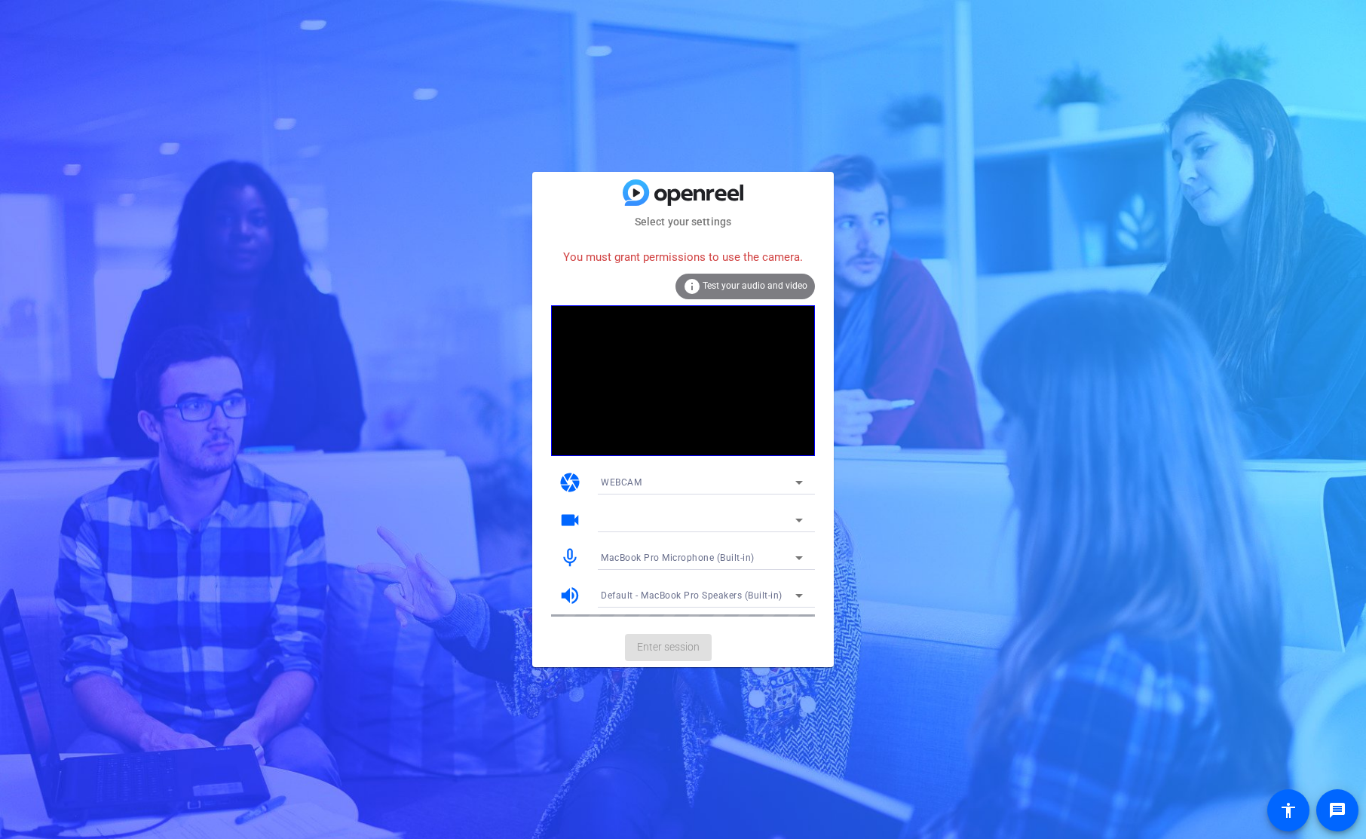
click at [680, 482] on div "WEBCAM" at bounding box center [698, 482] width 195 height 19
click at [642, 535] on span "DESKTOP" at bounding box center [622, 537] width 42 height 18
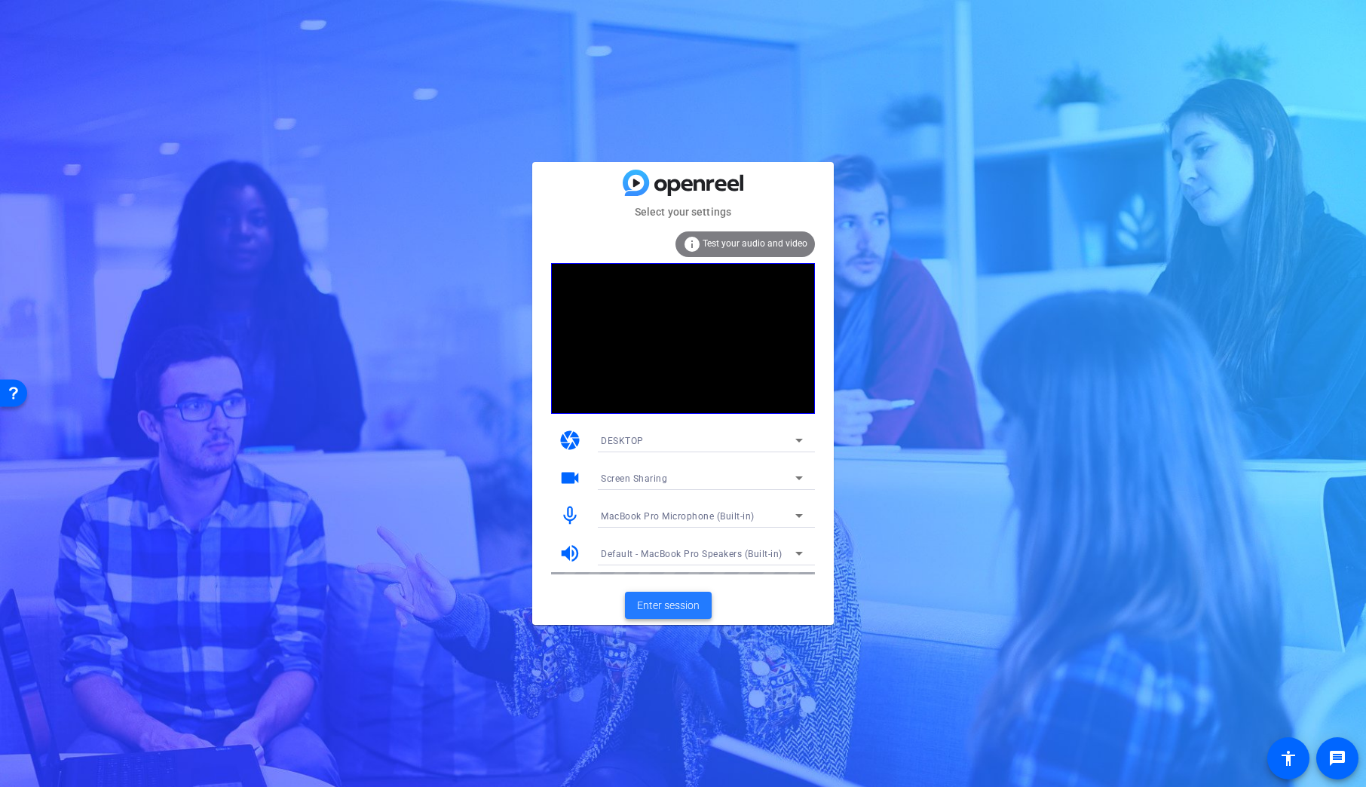
click at [686, 605] on span "Enter session" at bounding box center [668, 606] width 63 height 16
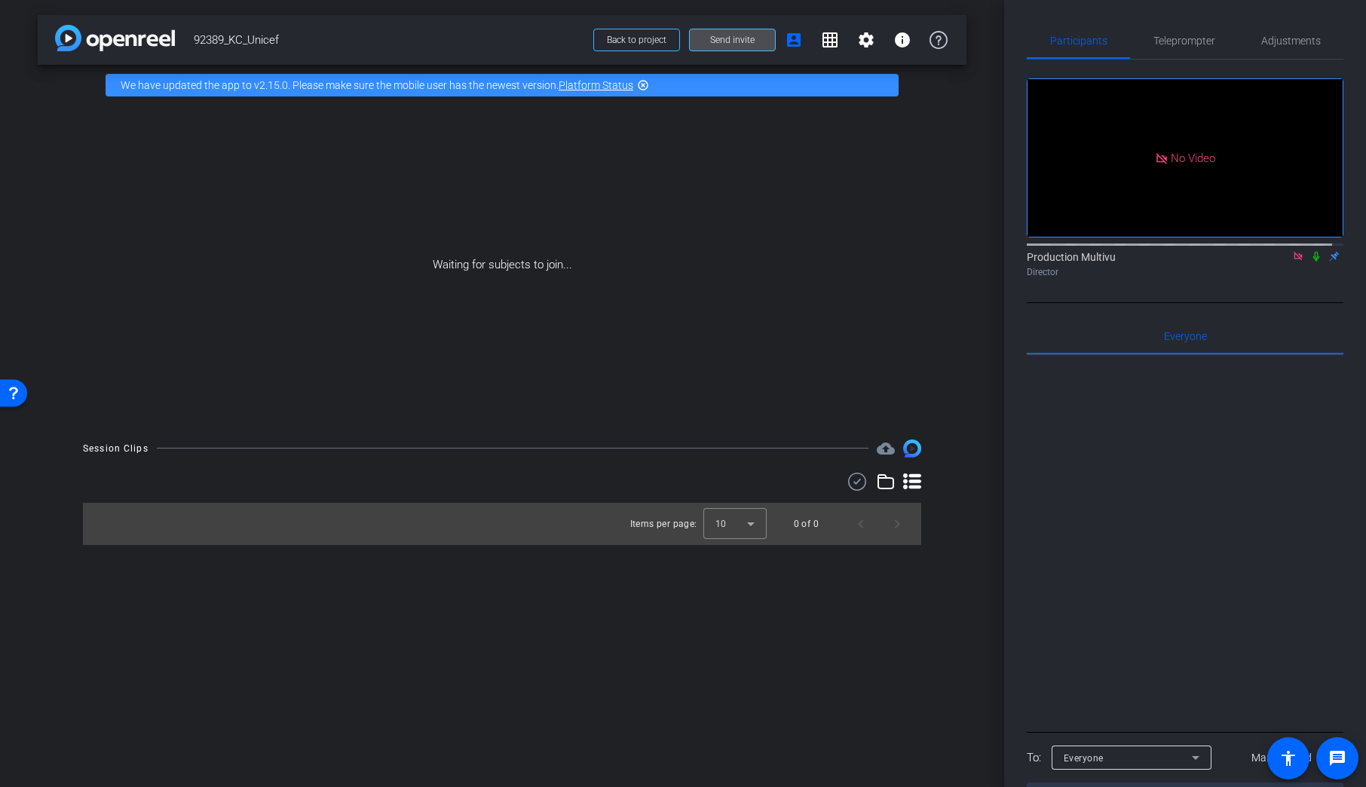
click at [731, 40] on span "Send invite" at bounding box center [732, 40] width 44 height 12
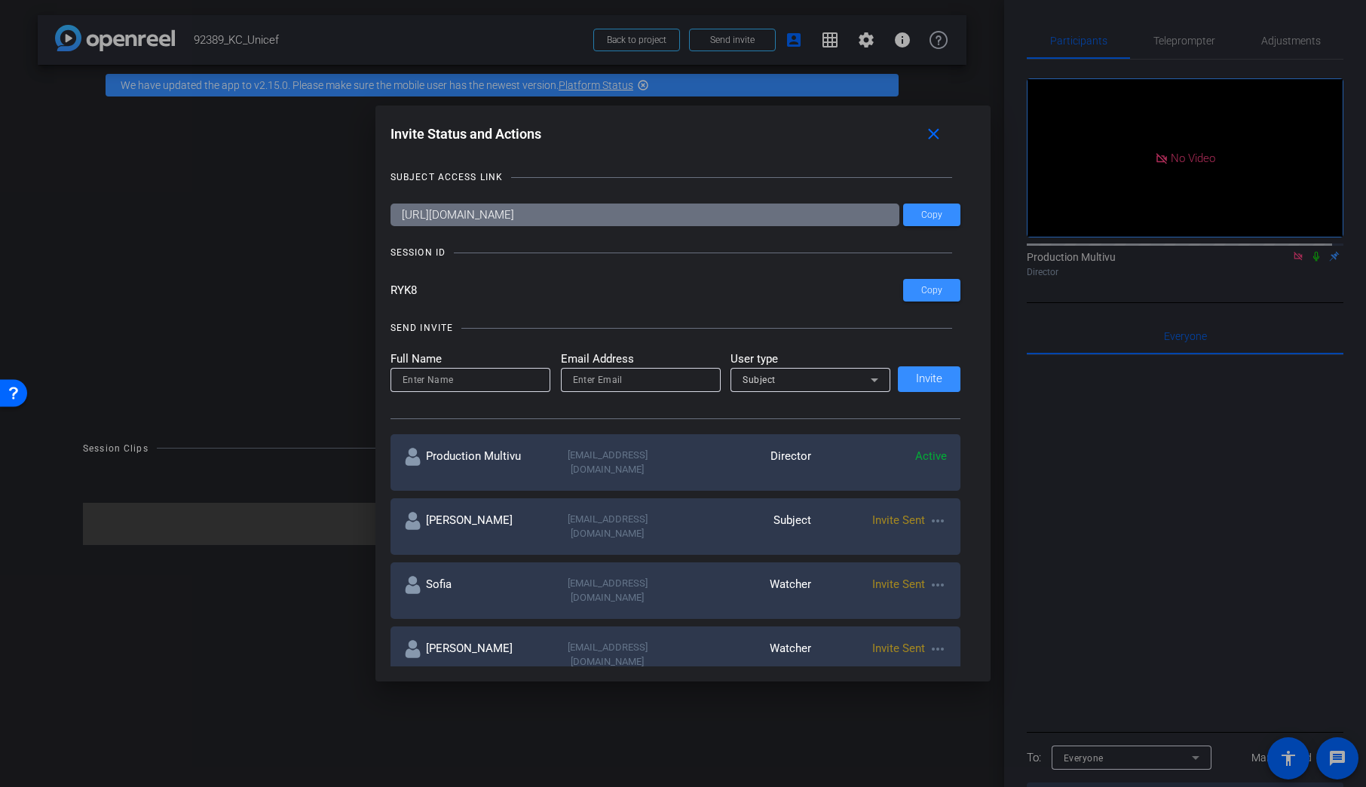
drag, startPoint x: 728, startPoint y: 212, endPoint x: 391, endPoint y: 182, distance: 338.4
click at [391, 182] on div "SUBJECT ACCESS LINK [URL][DOMAIN_NAME] Copy SESSION ID RYK8 Copy SEND INVITE Fu…" at bounding box center [684, 411] width 586 height 512
drag, startPoint x: 424, startPoint y: 290, endPoint x: 382, endPoint y: 289, distance: 42.3
click at [382, 289] on div "Invite Status and Actions close SUBJECT ACCESS LINK [URL][DOMAIN_NAME] Copy SES…" at bounding box center [684, 394] width 616 height 576
click at [587, 378] on input "email" at bounding box center [641, 380] width 136 height 18
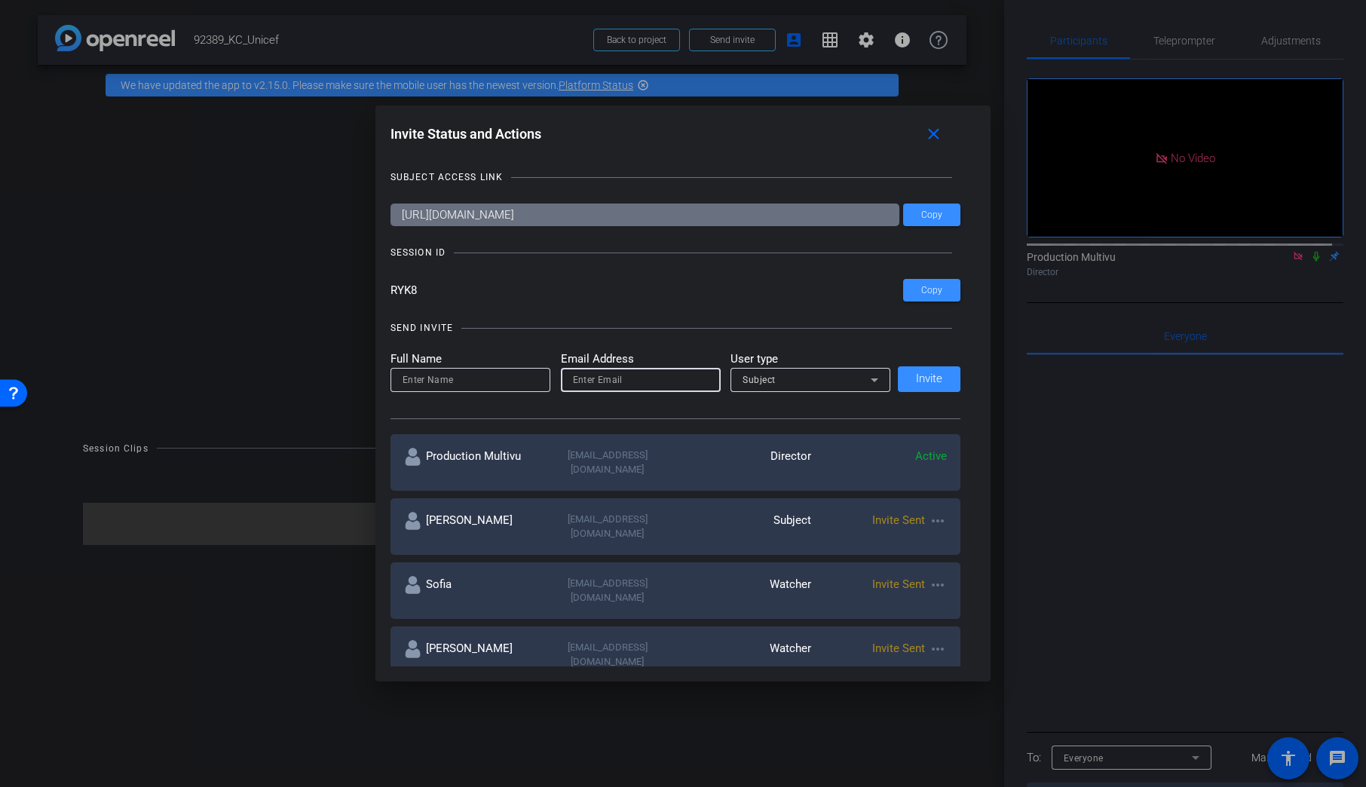
click at [481, 376] on input at bounding box center [471, 380] width 136 height 18
type input "[PERSON_NAME]"
click at [577, 380] on input "email" at bounding box center [641, 380] width 136 height 18
paste input "[PERSON_NAME][EMAIL_ADDRESS][DOMAIN_NAME]"
type input "[PERSON_NAME][EMAIL_ADDRESS][DOMAIN_NAME]"
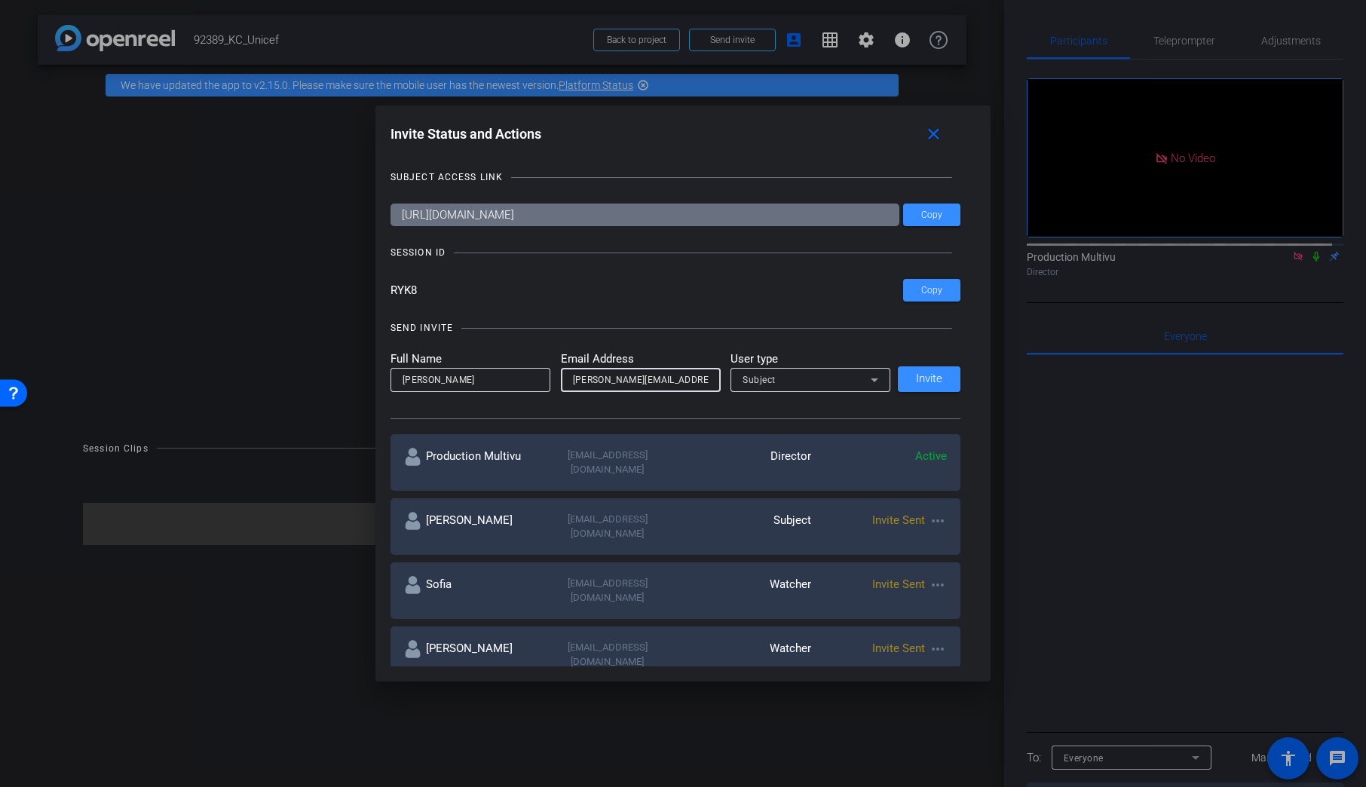
click at [870, 379] on icon at bounding box center [875, 380] width 18 height 18
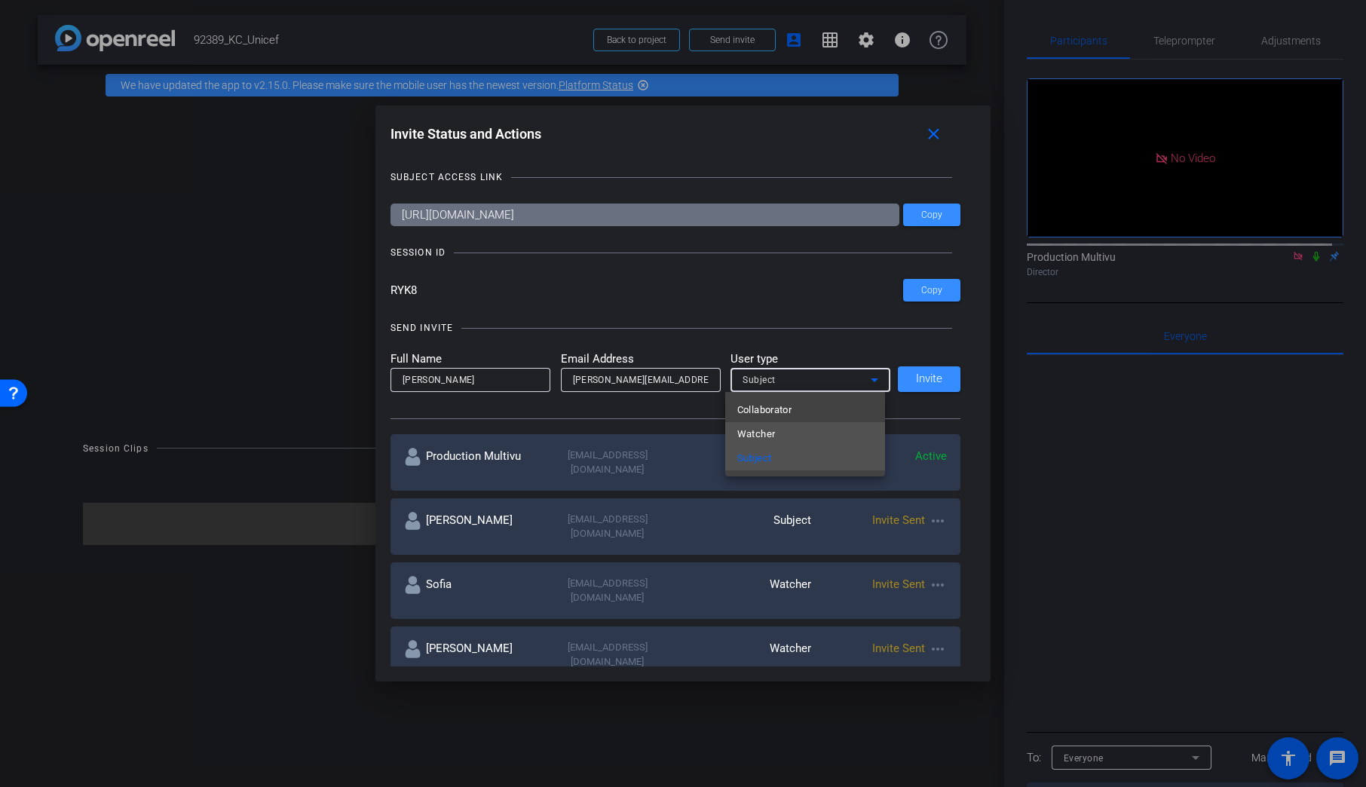
click at [777, 428] on mat-option "Watcher" at bounding box center [805, 434] width 160 height 24
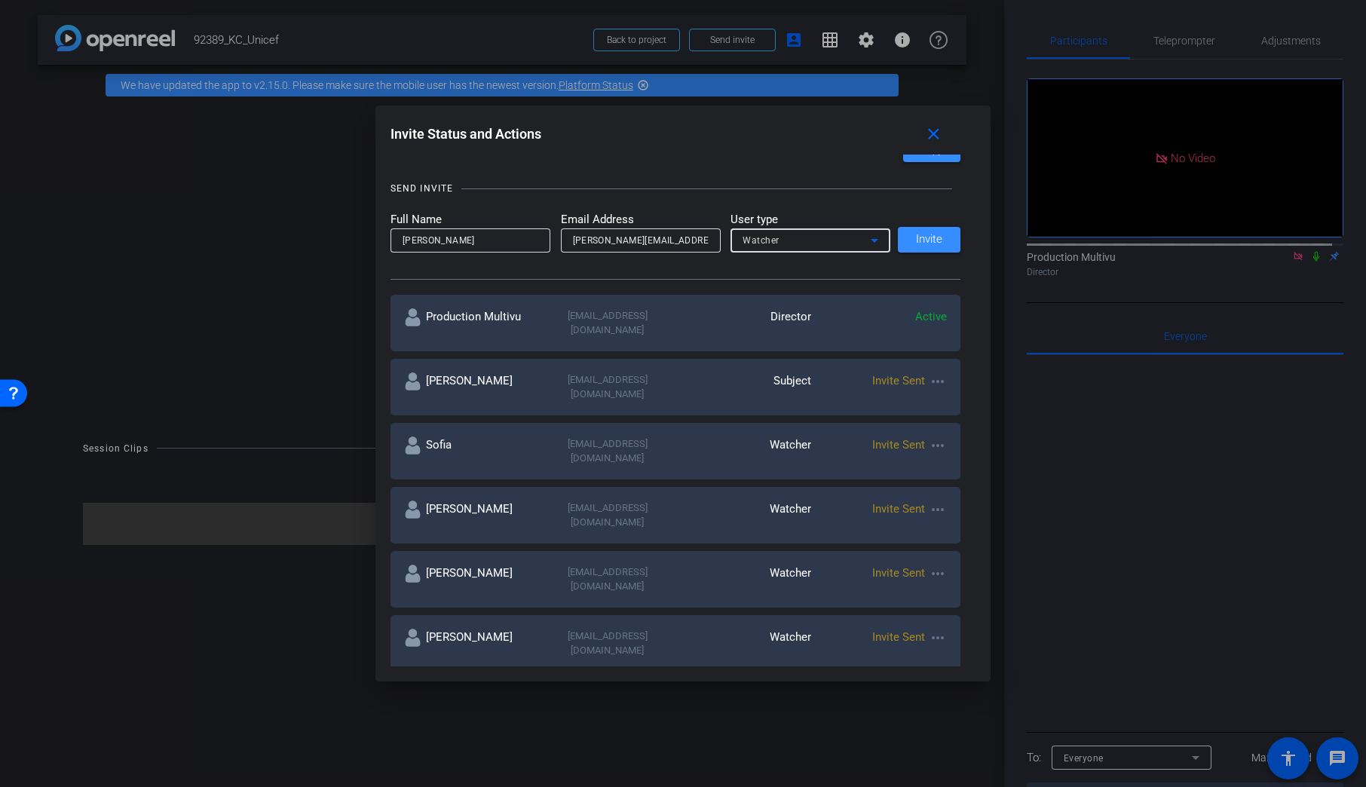
scroll to position [109, 0]
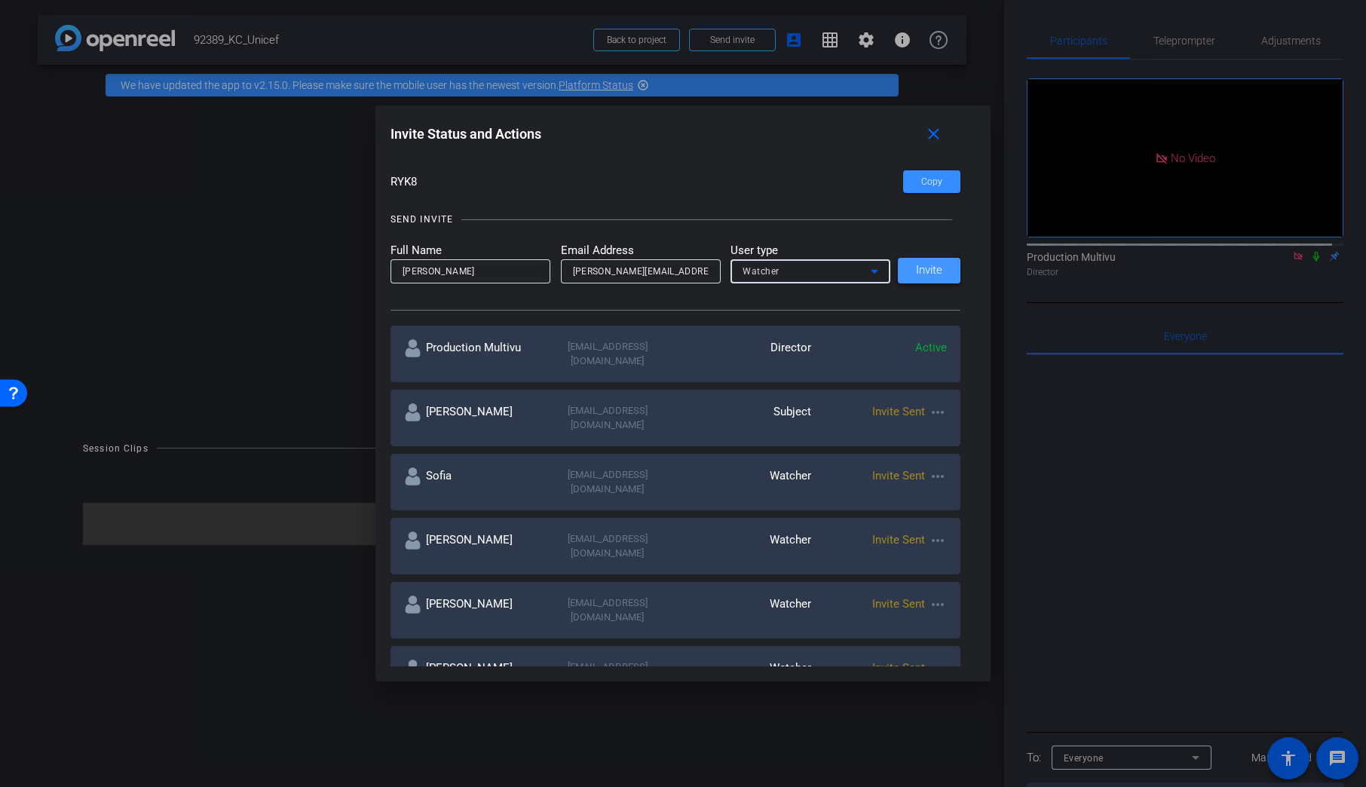
click at [924, 271] on span "Invite" at bounding box center [929, 270] width 26 height 11
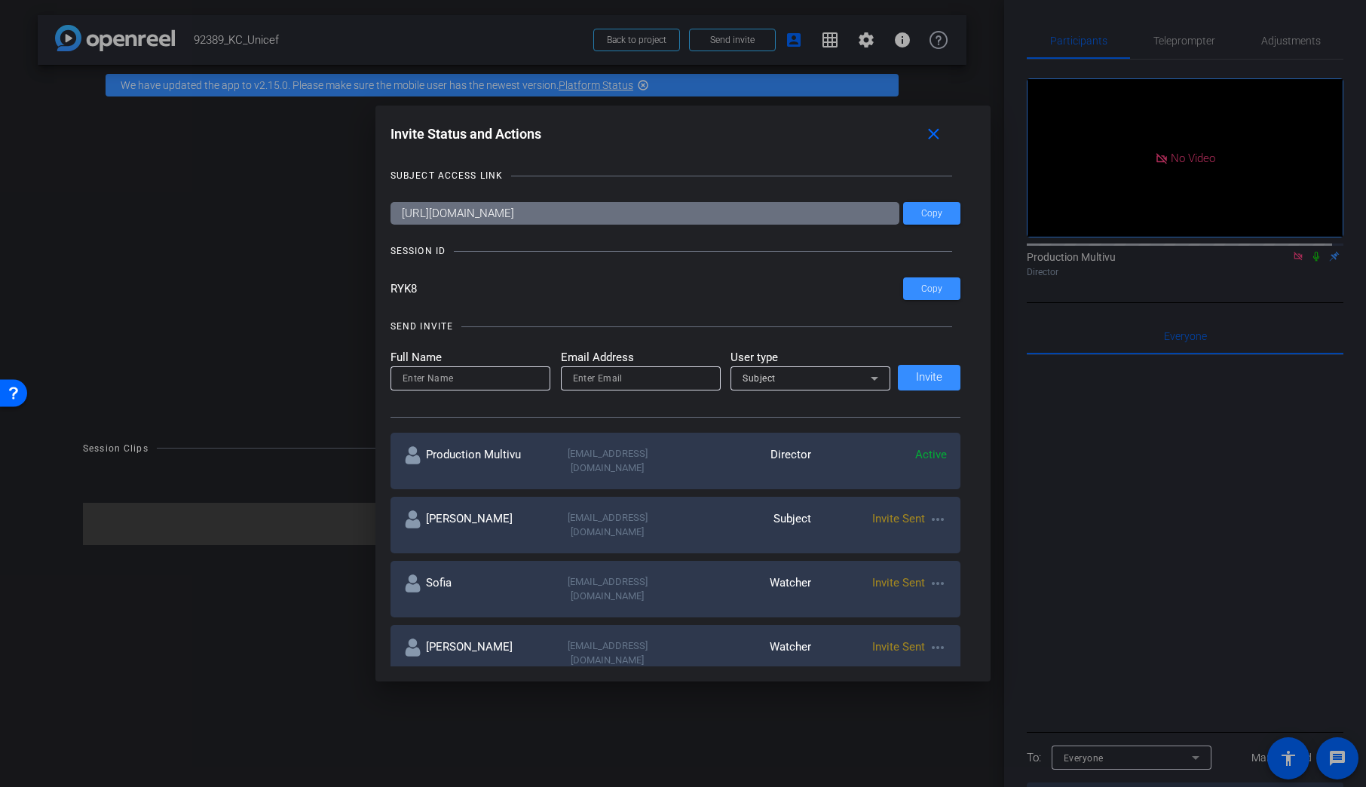
scroll to position [0, 0]
